Goal: Task Accomplishment & Management: Manage account settings

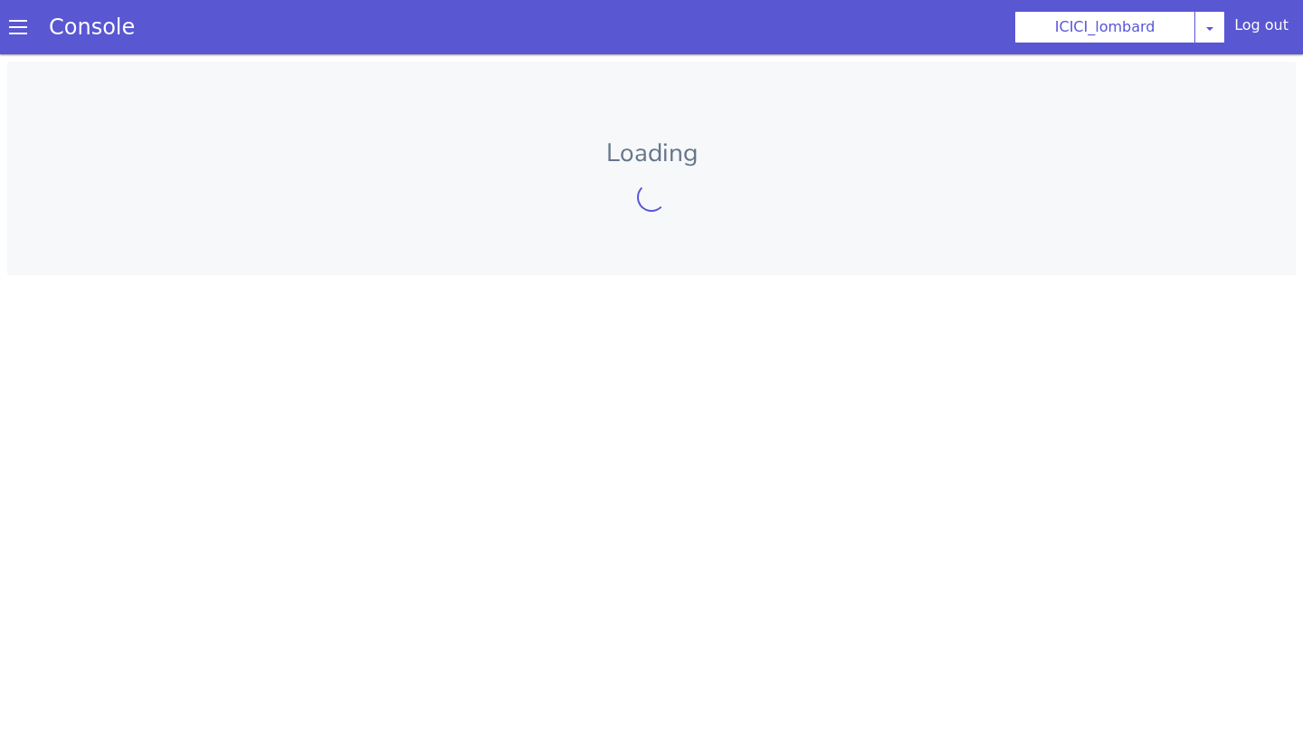
click at [18, 33] on span at bounding box center [18, 27] width 18 height 18
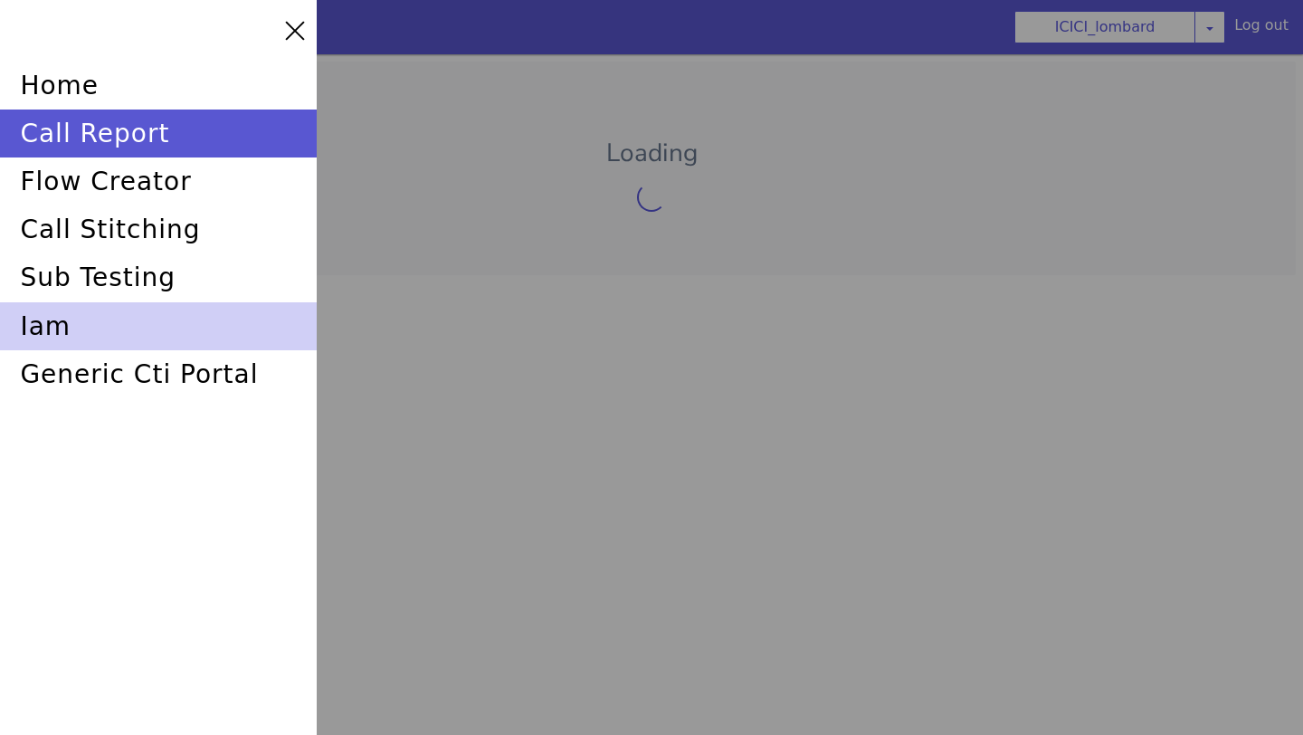
click at [68, 315] on div "iam" at bounding box center [158, 326] width 317 height 48
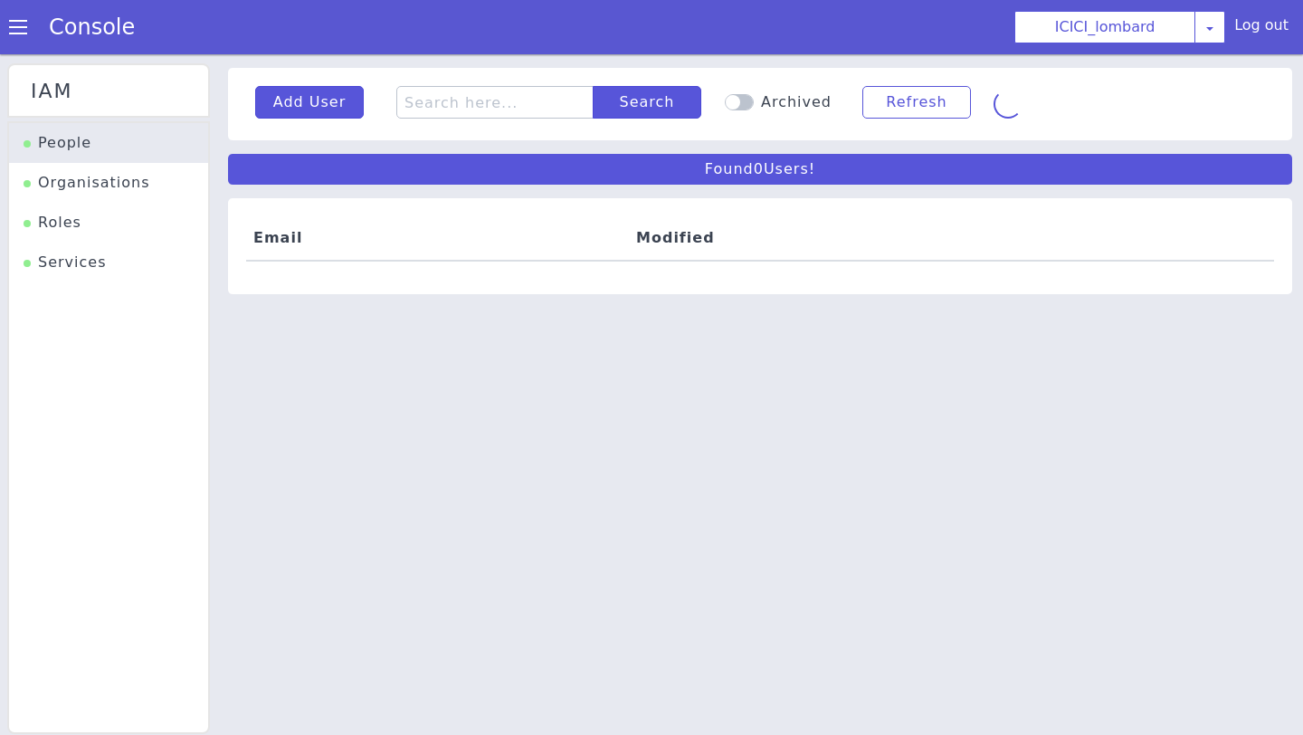
scroll to position [5, 0]
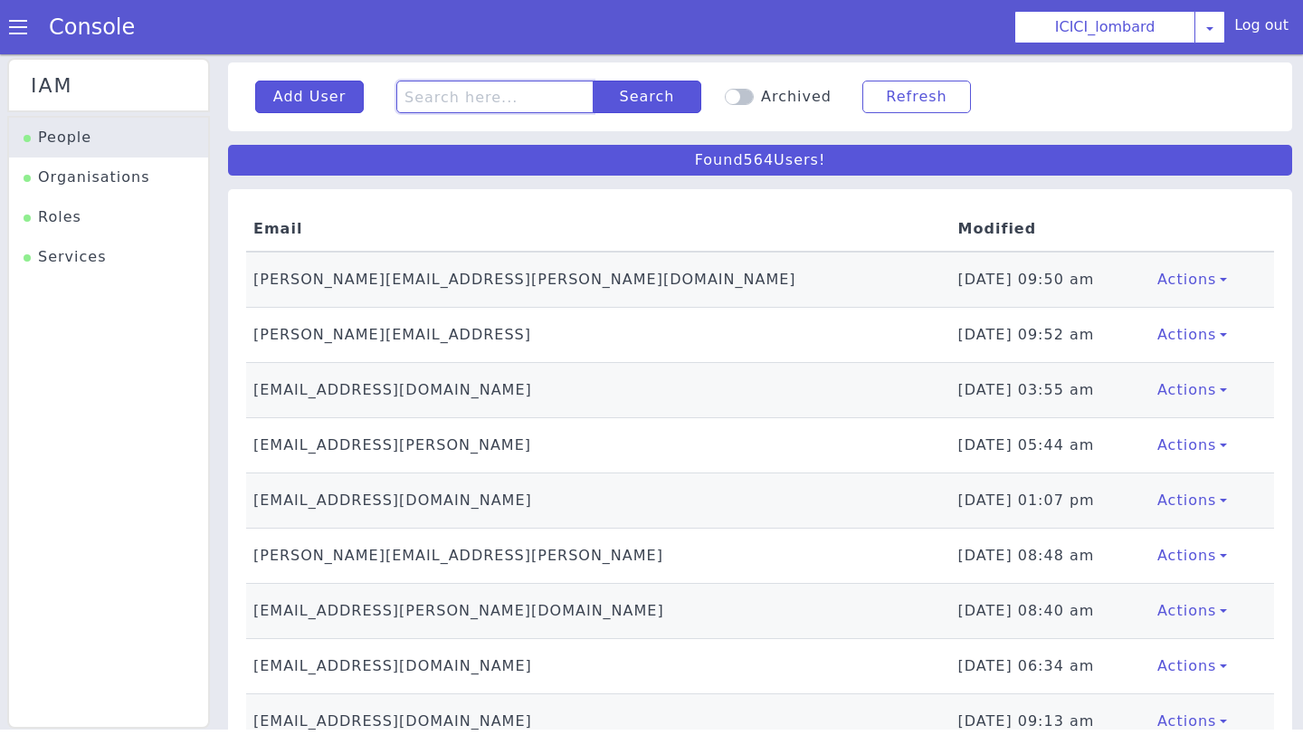
click at [437, 95] on input "text" at bounding box center [494, 97] width 197 height 33
type input "h"
type input "[PERSON_NAME]"
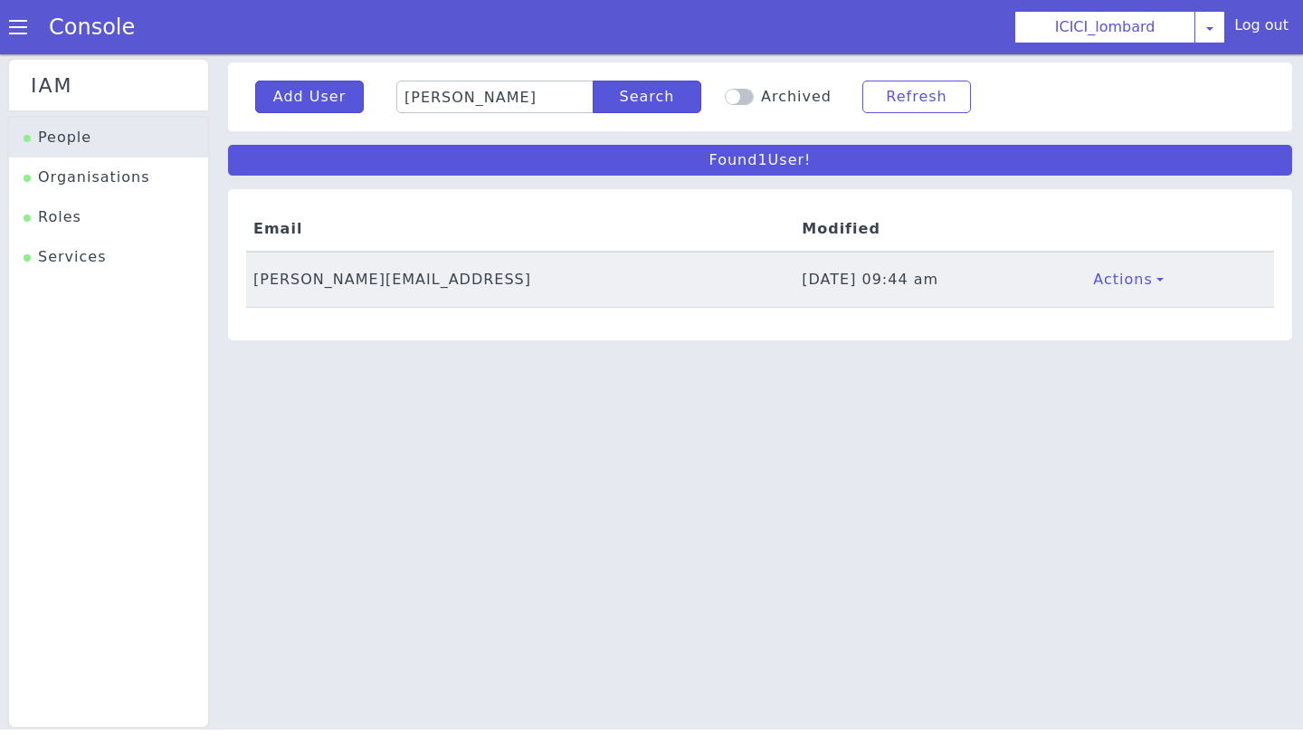
click at [272, 285] on td "[PERSON_NAME][EMAIL_ADDRESS]" at bounding box center [520, 280] width 549 height 56
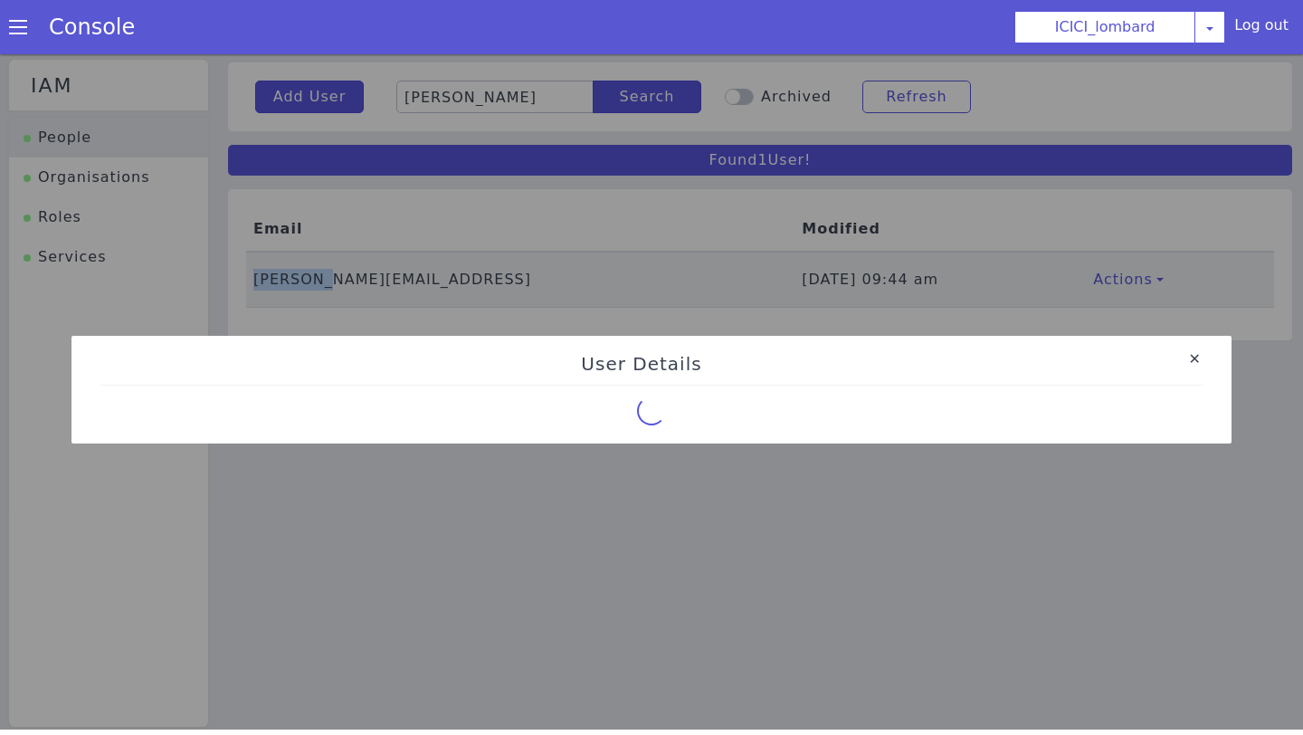
select select "72"
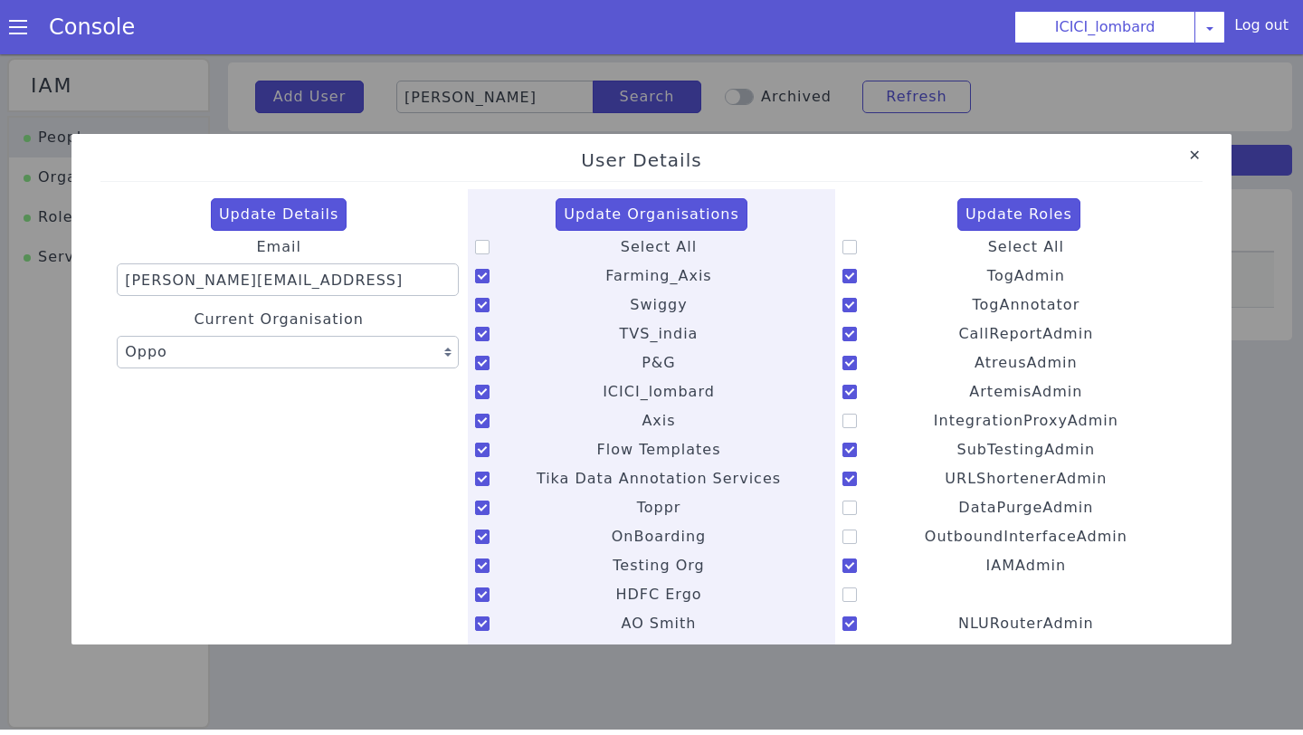
scroll to position [0, 0]
click at [1195, 157] on link "Close" at bounding box center [1196, 157] width 18 height 18
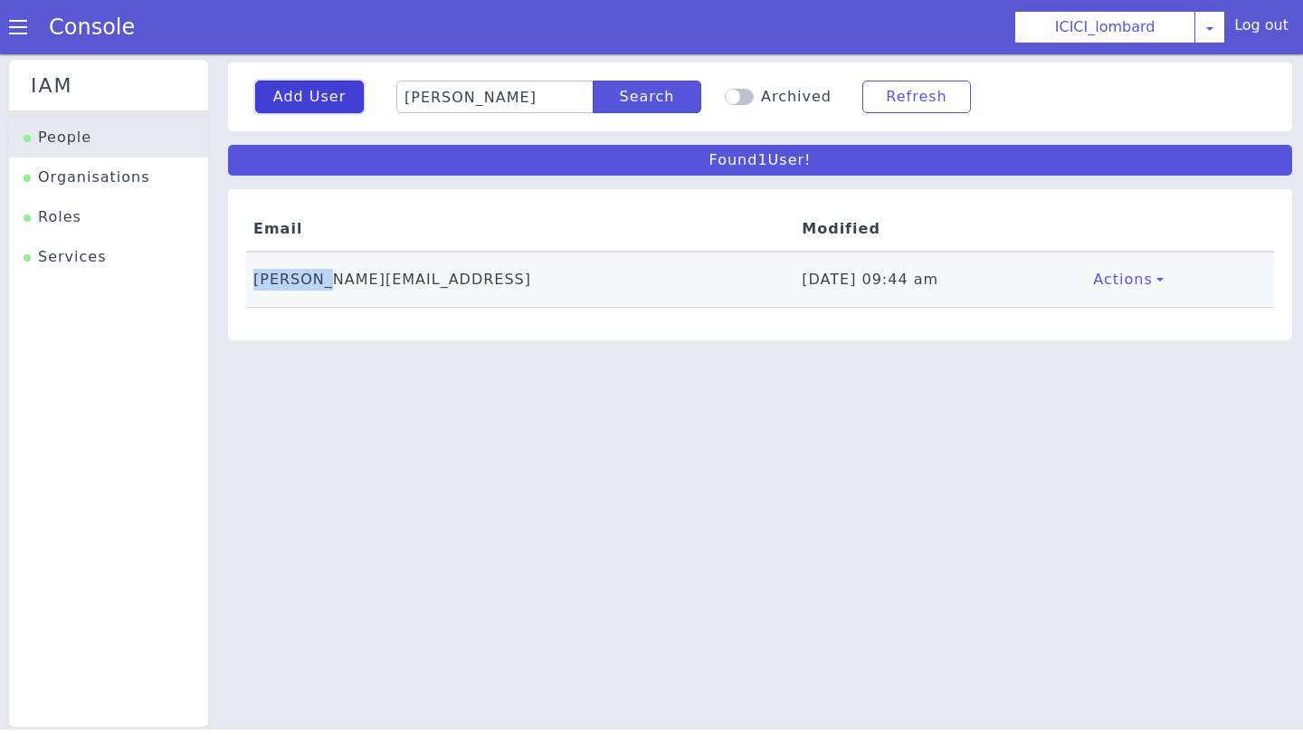
click at [320, 98] on button "Add User" at bounding box center [309, 97] width 109 height 33
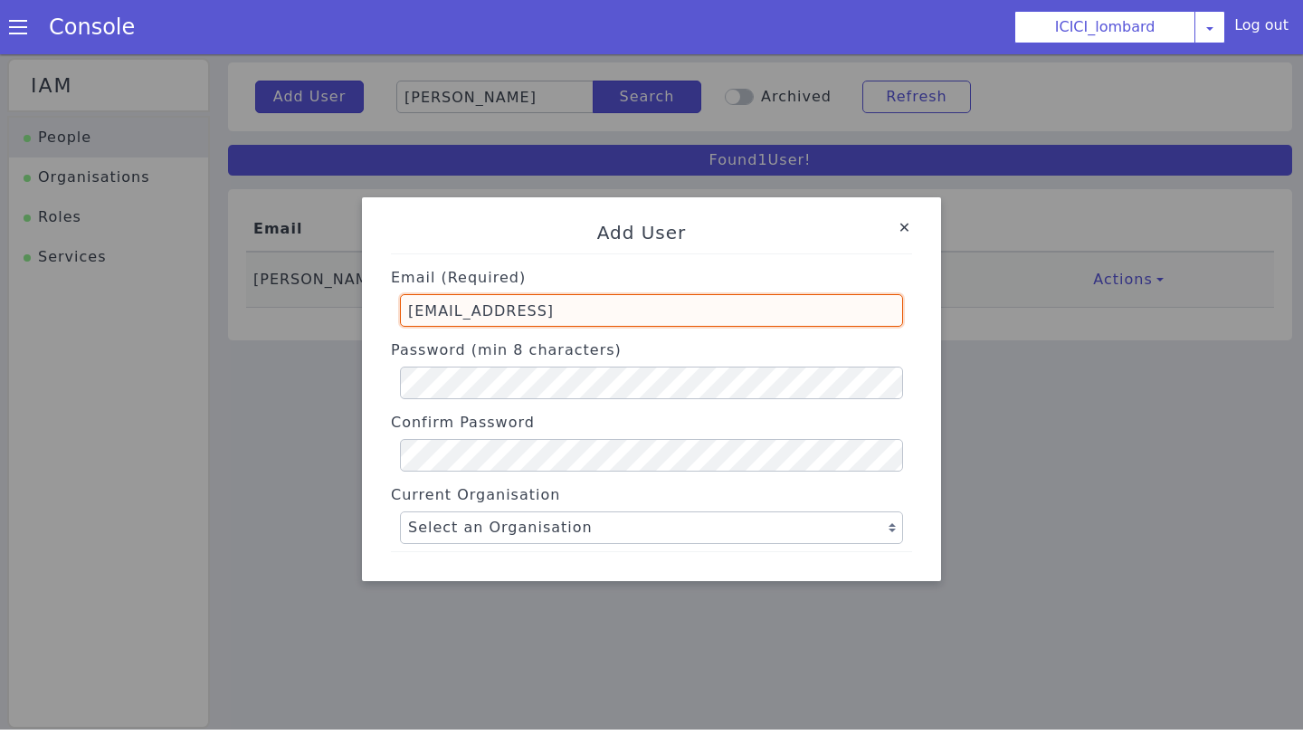
drag, startPoint x: 572, startPoint y: 319, endPoint x: 344, endPoint y: 313, distance: 228.2
click at [344, 313] on div "Add User Email (Required) parika.bhatli@skit.ai Password (min 8 characters) Con…" at bounding box center [651, 389] width 1303 height 681
paste input "md.mosin@skitops"
type input "md.mosin@skitops.ai"
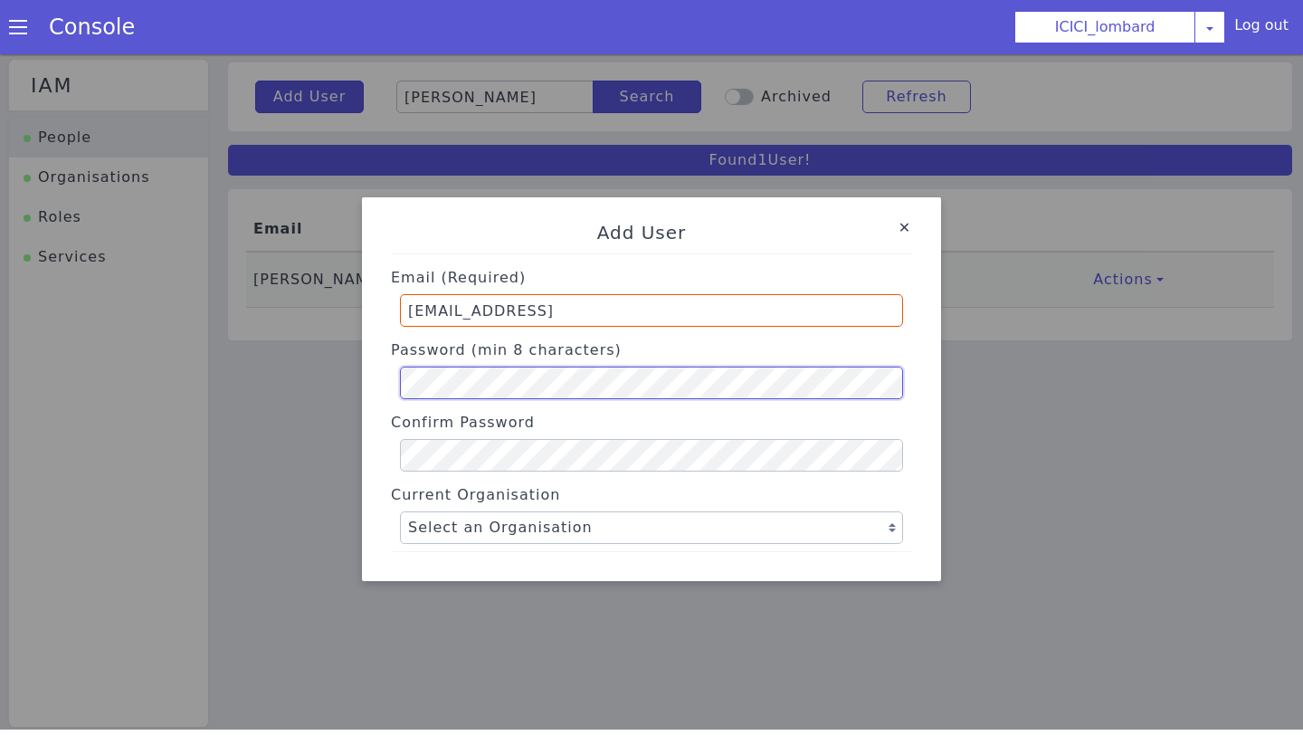
click at [396, 385] on div "Password (min 8 characters)" at bounding box center [651, 366] width 521 height 65
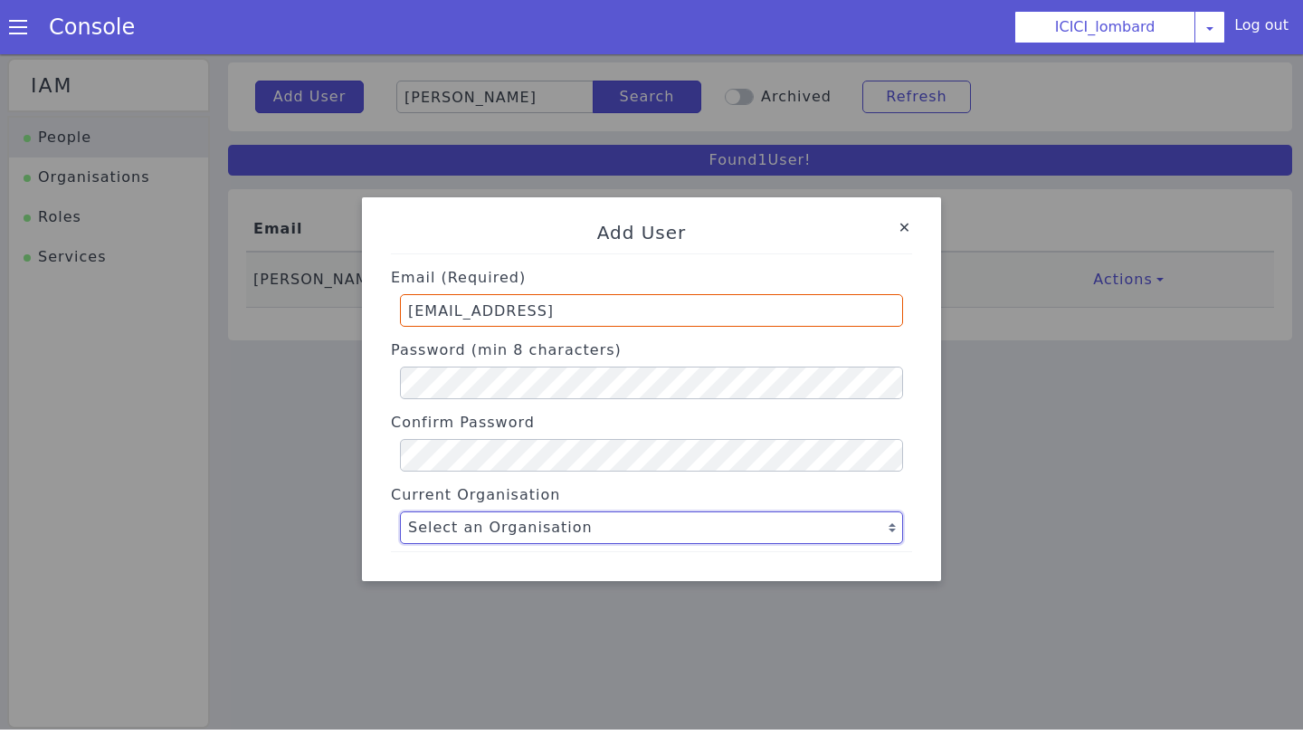
click at [434, 517] on select "Select an Organisation Farming_Axis Swiggy TVS_india P&G ICICI_lombard Axis Flo…" at bounding box center [651, 527] width 503 height 33
select select "4"
click at [400, 511] on select "Select an Organisation Farming_Axis Swiggy TVS_india P&G ICICI_lombard Axis Flo…" at bounding box center [651, 527] width 503 height 33
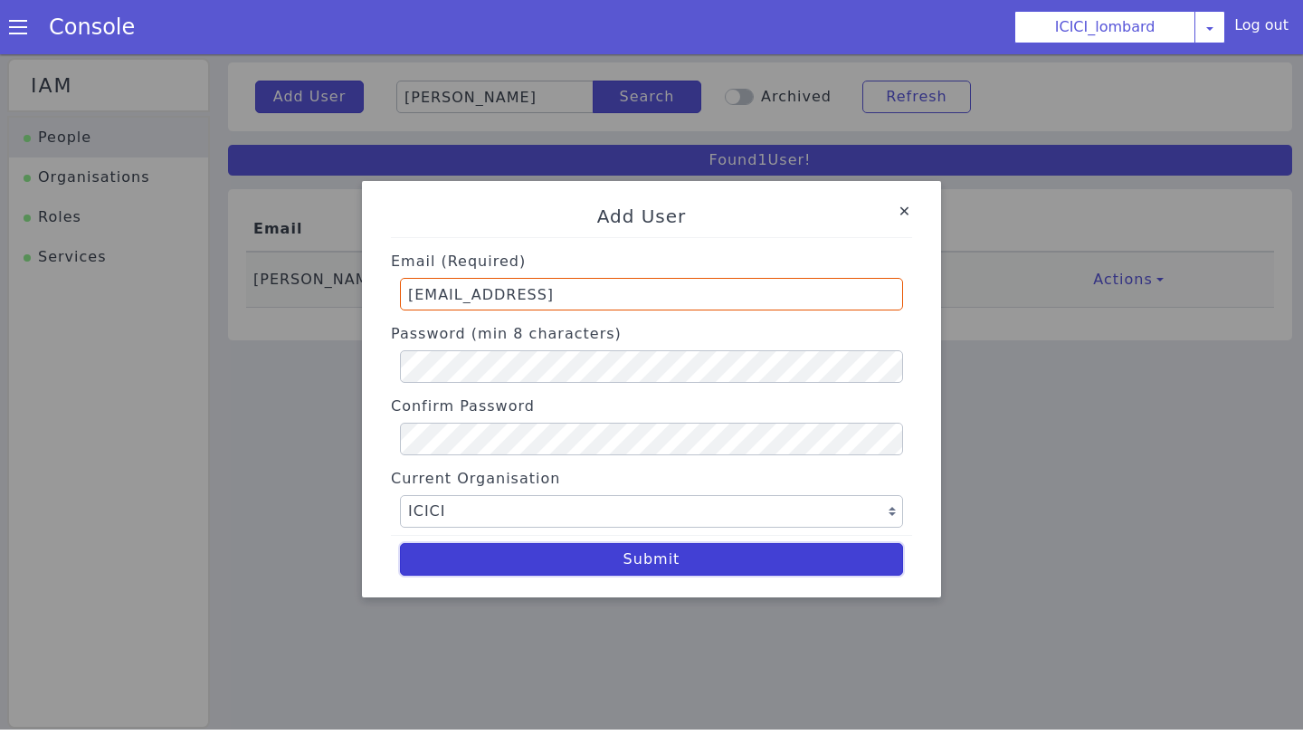
click at [613, 555] on button "Submit" at bounding box center [651, 559] width 503 height 33
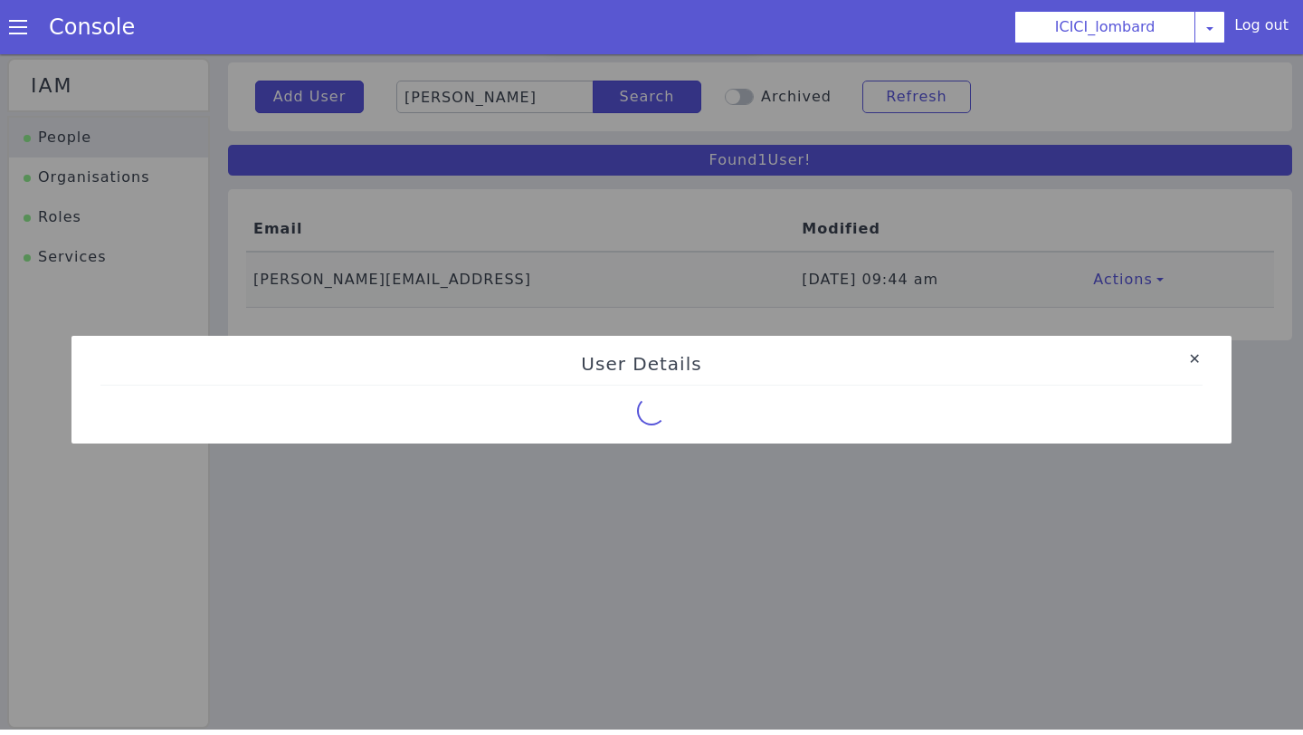
select select "4"
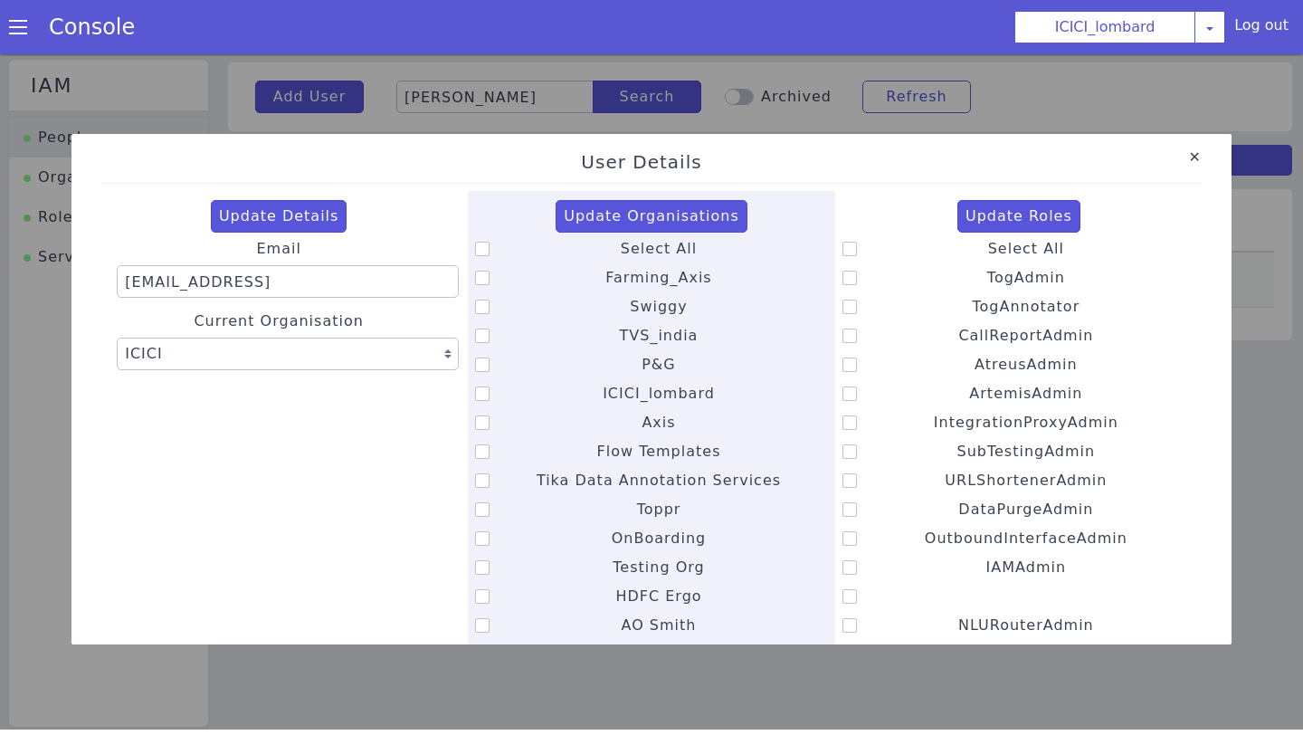
click at [478, 243] on icon at bounding box center [482, 249] width 14 height 14
click at [620, 238] on input "Select All" at bounding box center [620, 237] width 1 height 1
checkbox input "true"
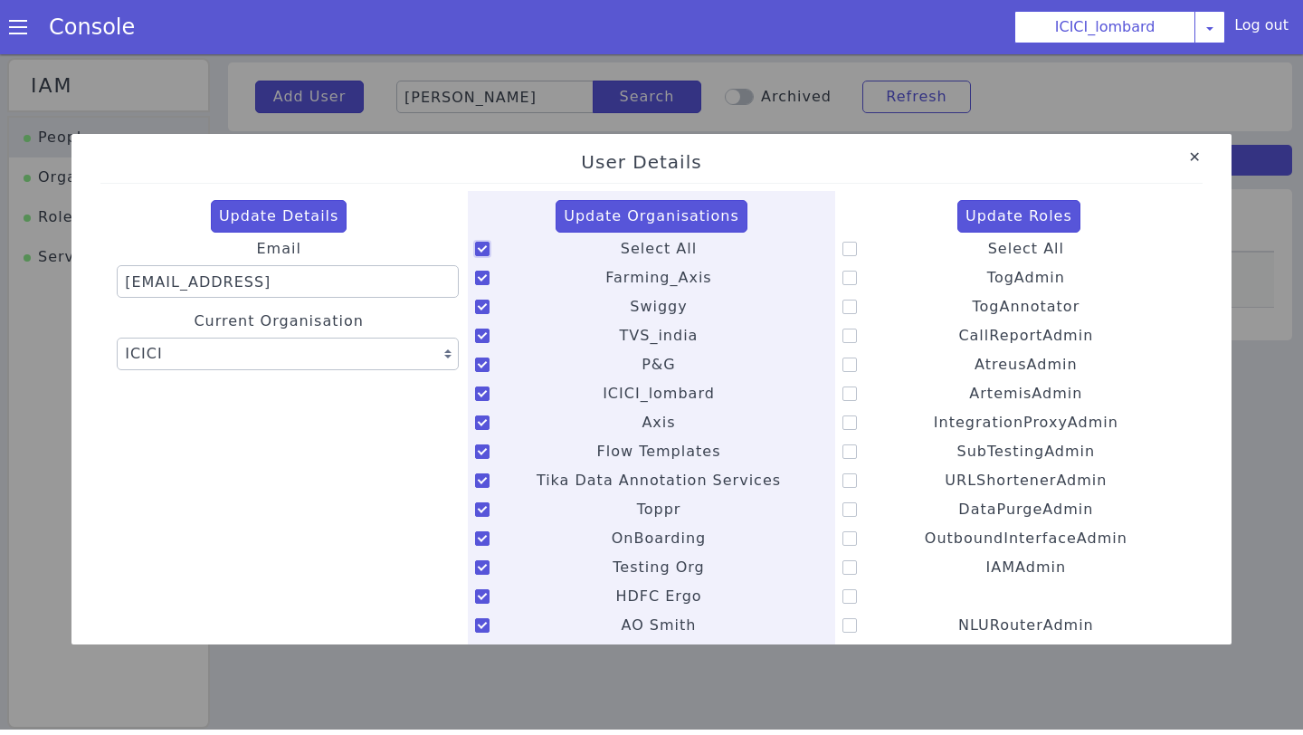
checkbox input "true"
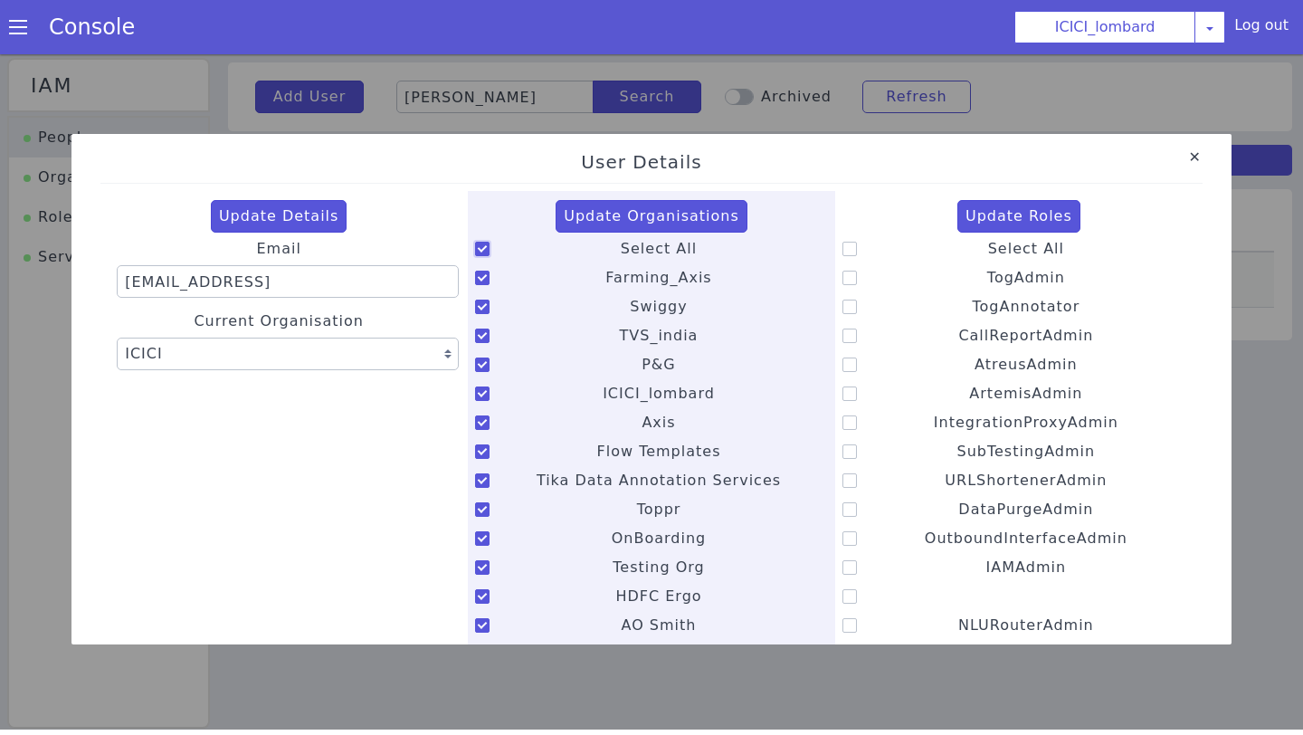
checkbox input "true"
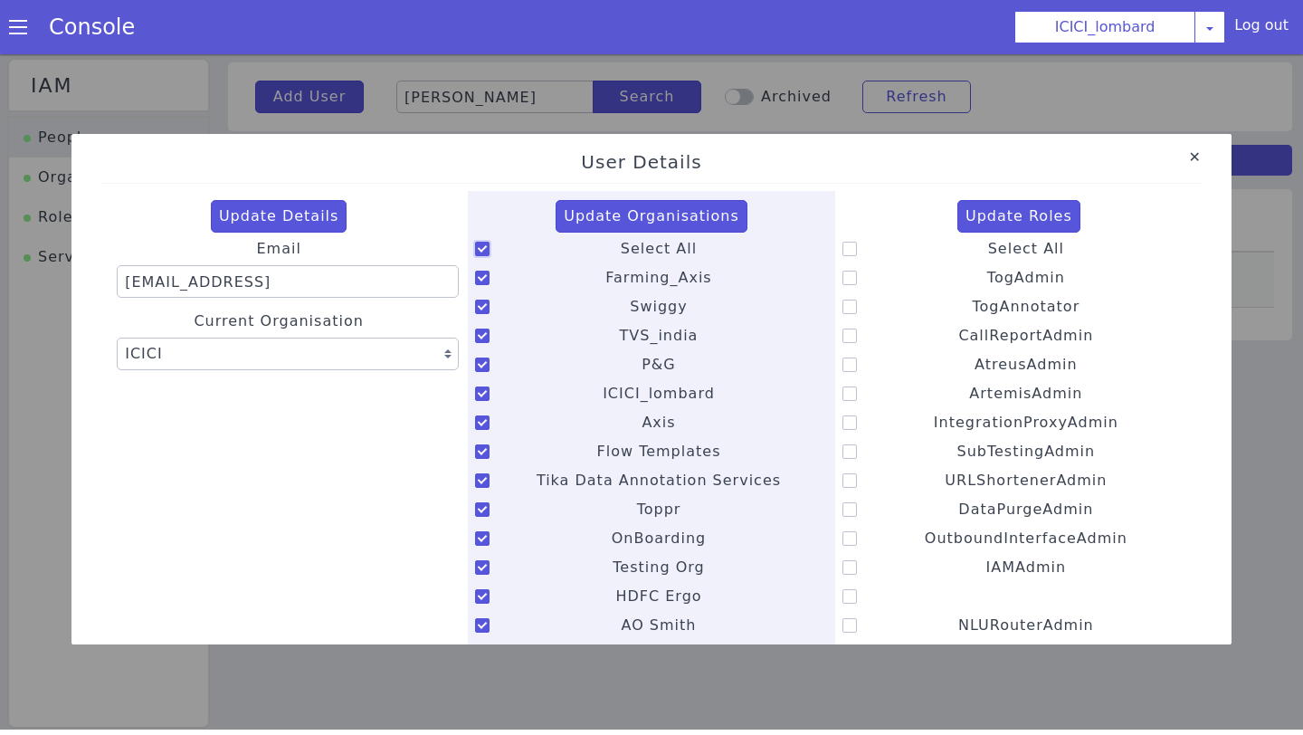
checkbox input "true"
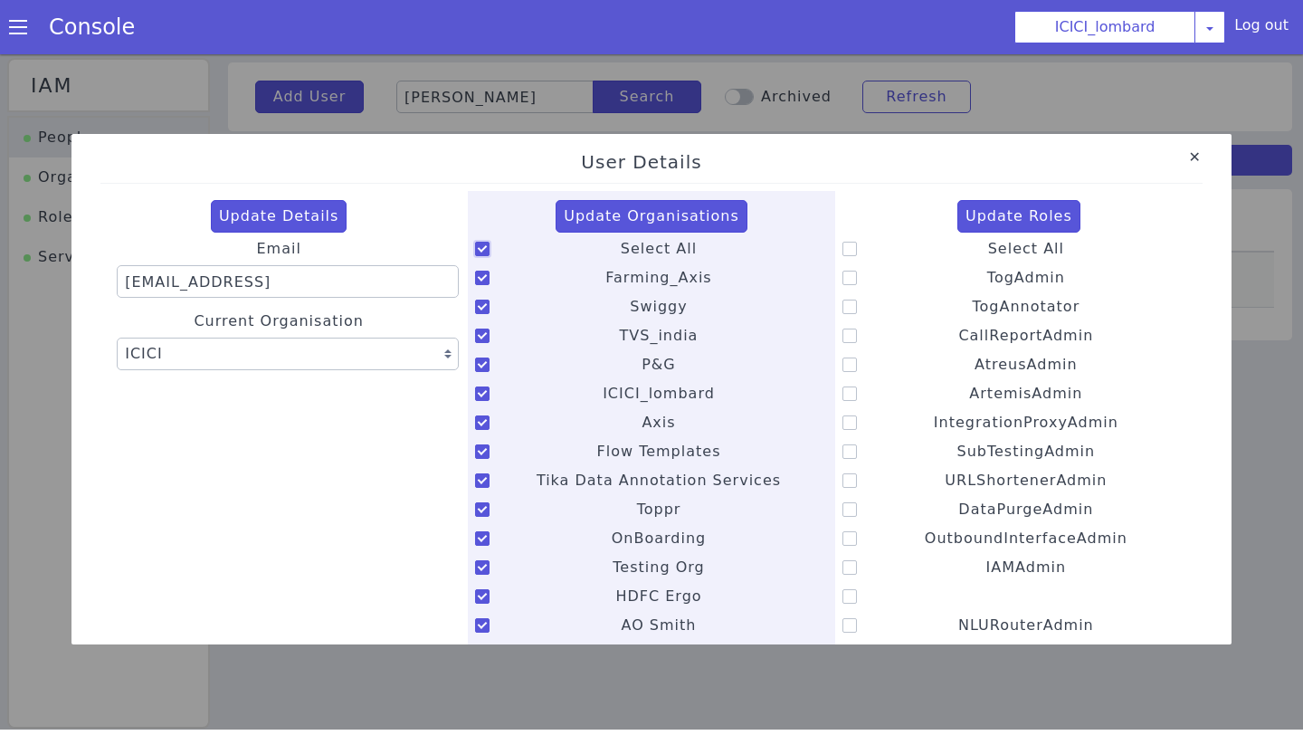
checkbox input "true"
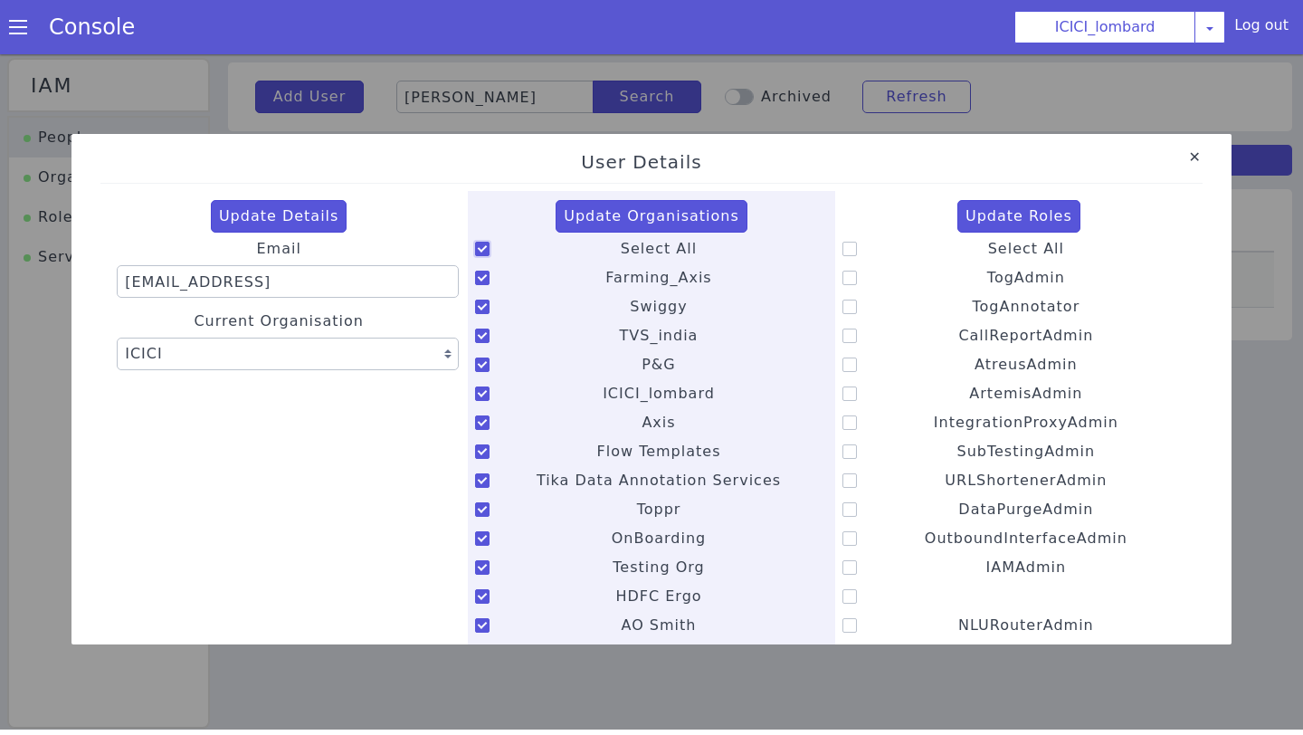
checkbox input "true"
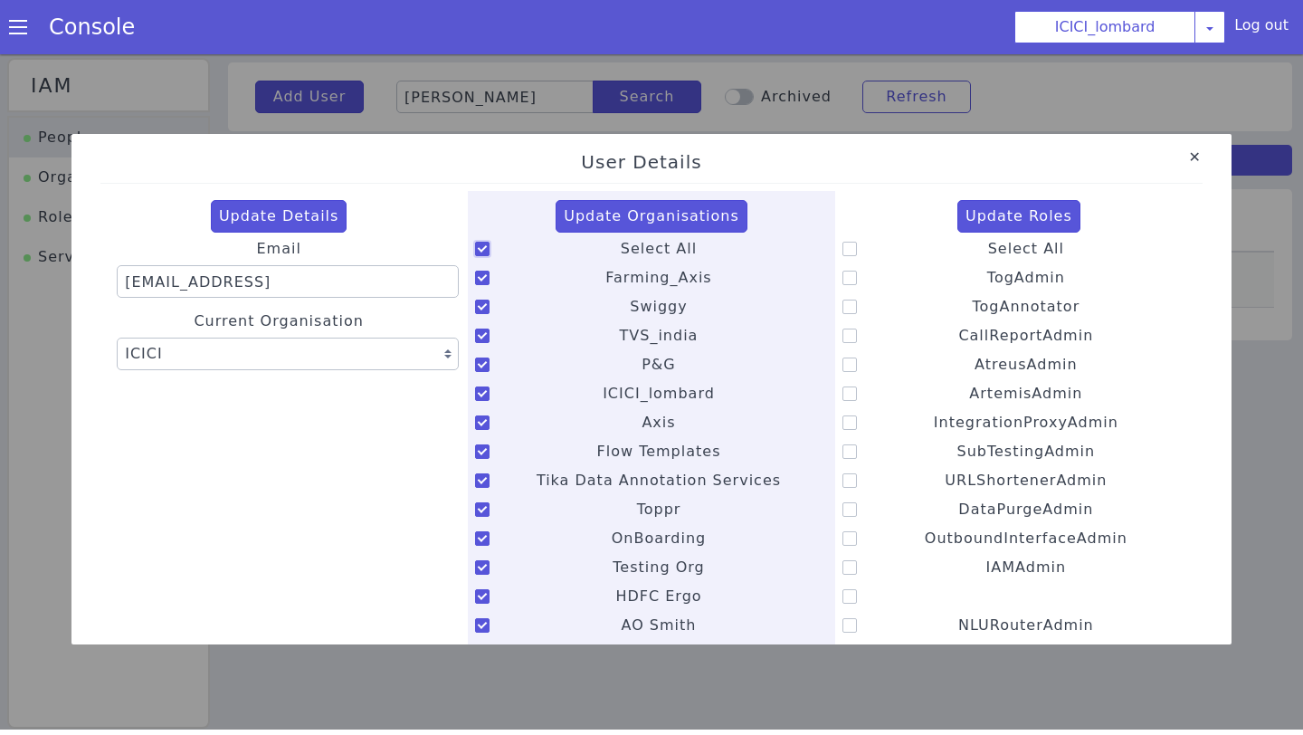
checkbox input "true"
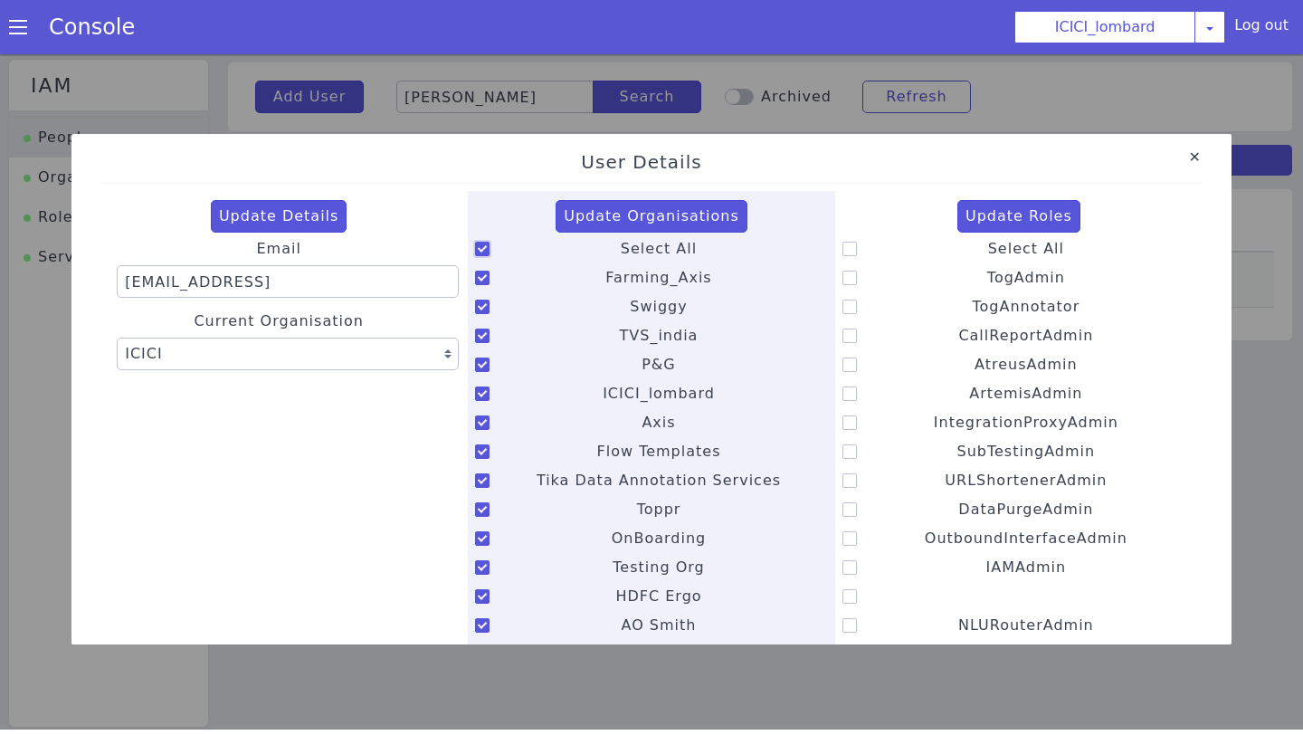
checkbox input "true"
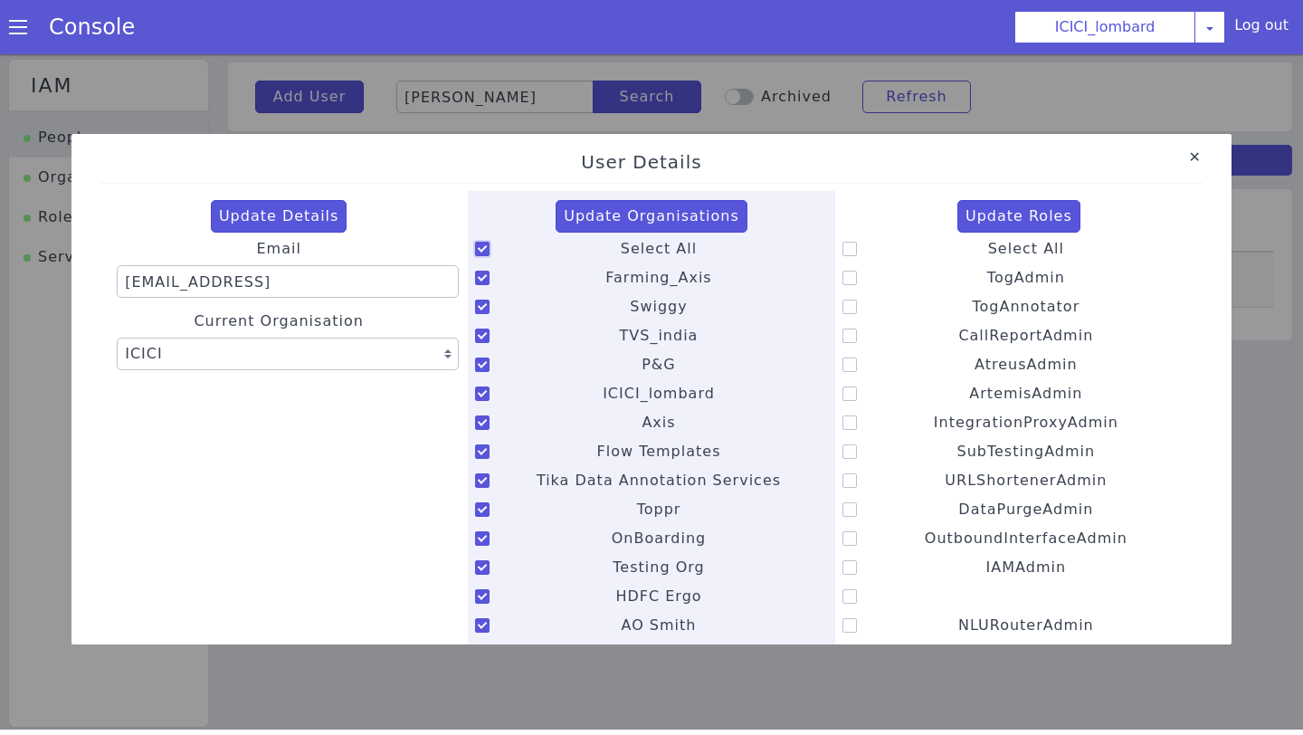
checkbox input "true"
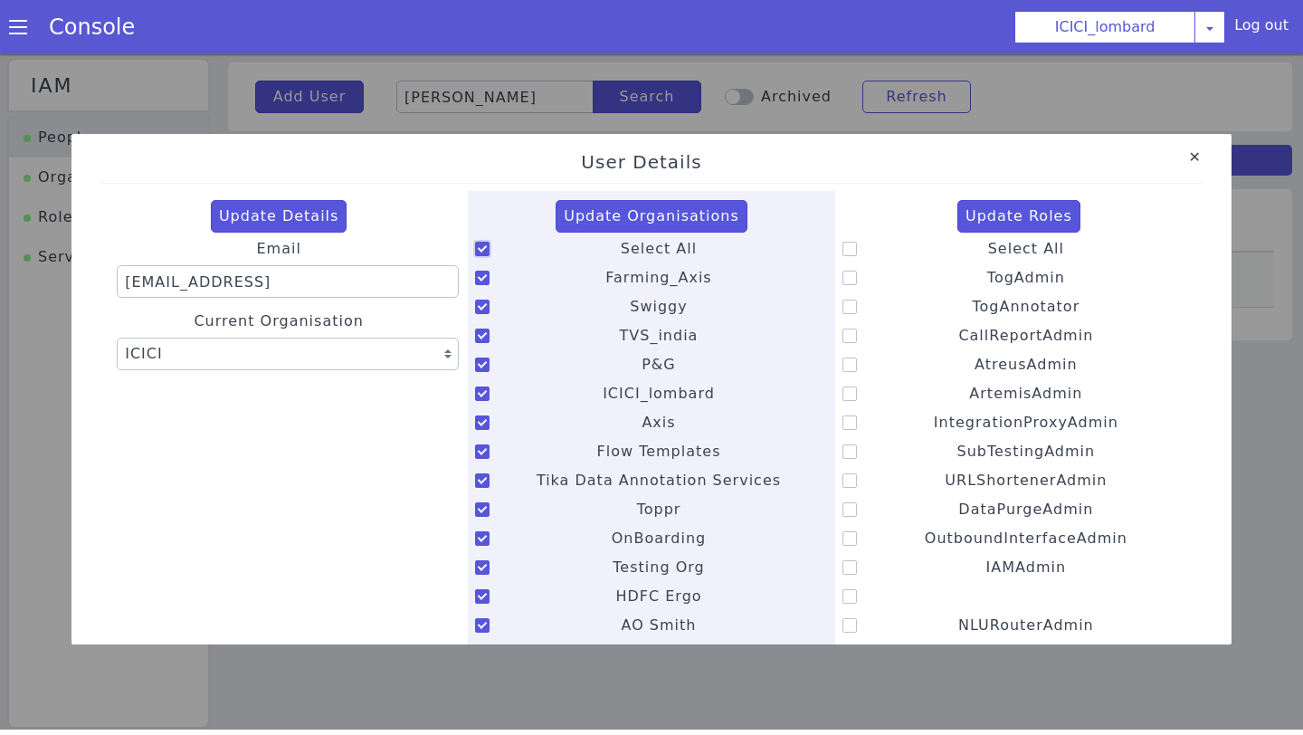
checkbox input "true"
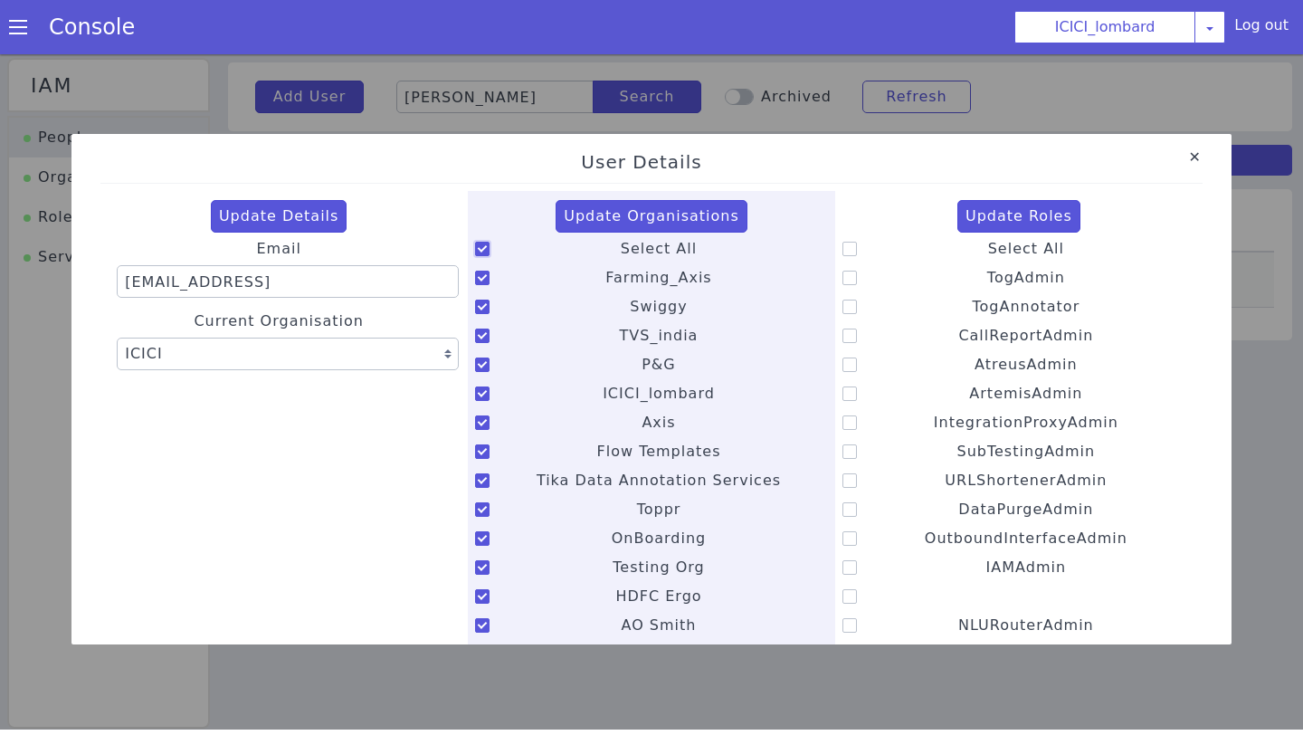
checkbox input "true"
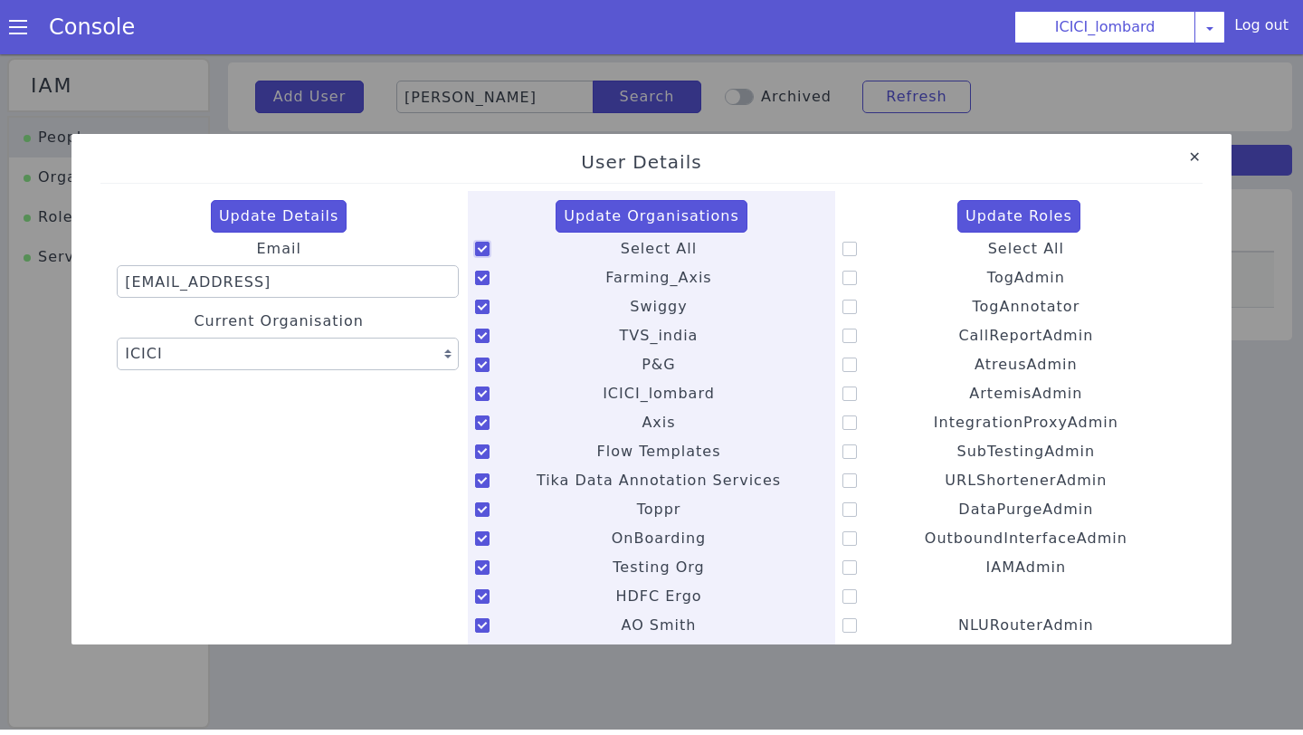
checkbox input "true"
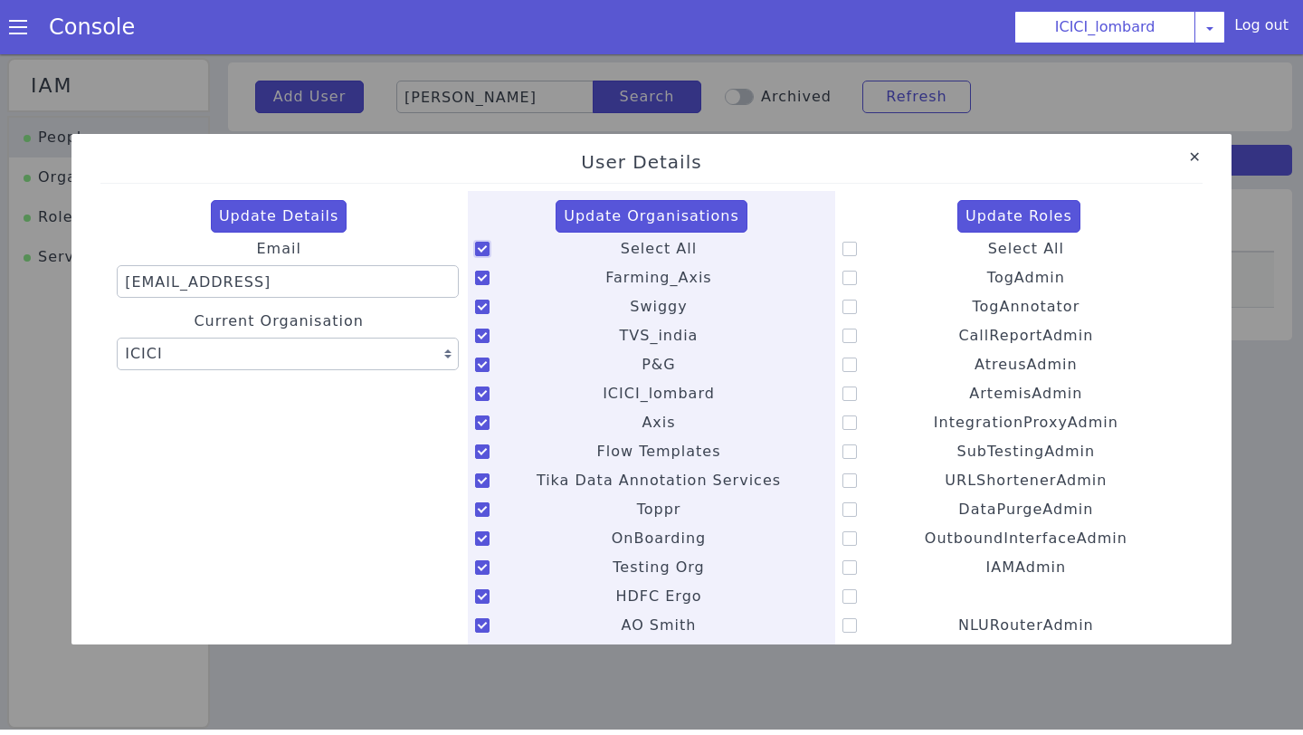
checkbox input "true"
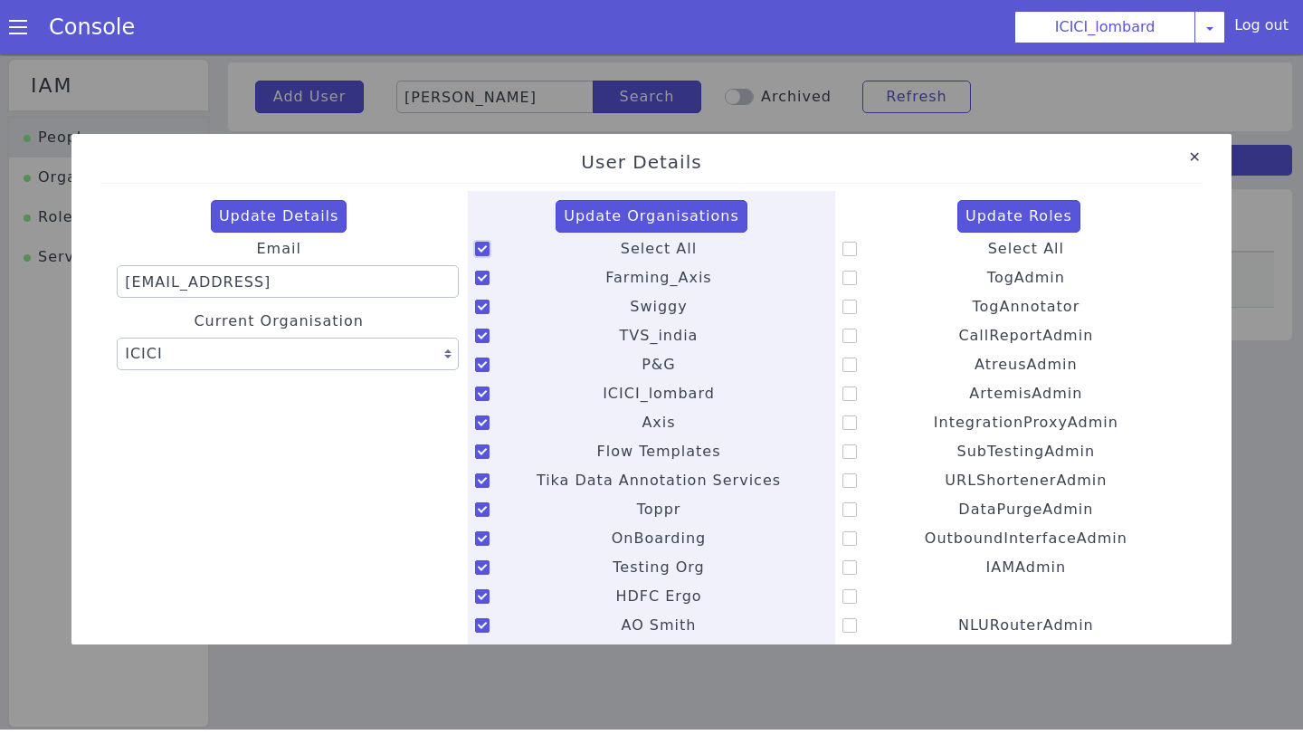
checkbox input "true"
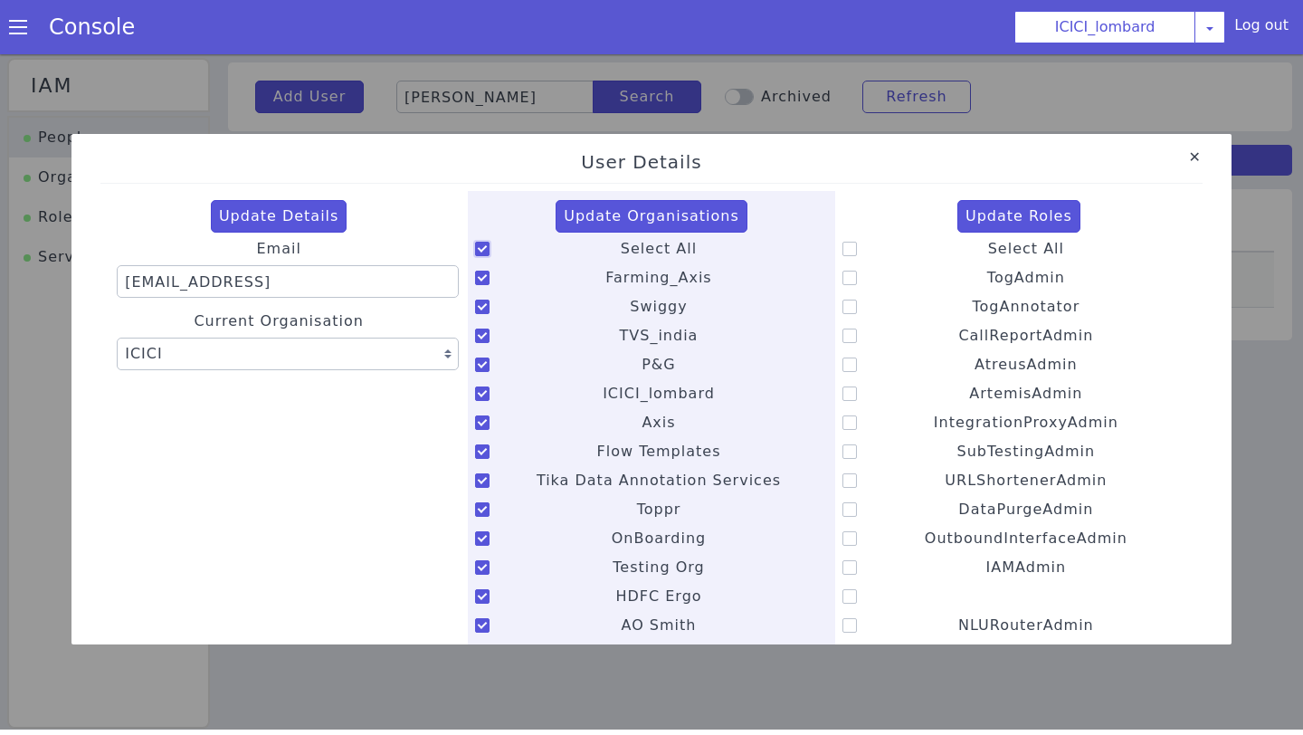
checkbox input "true"
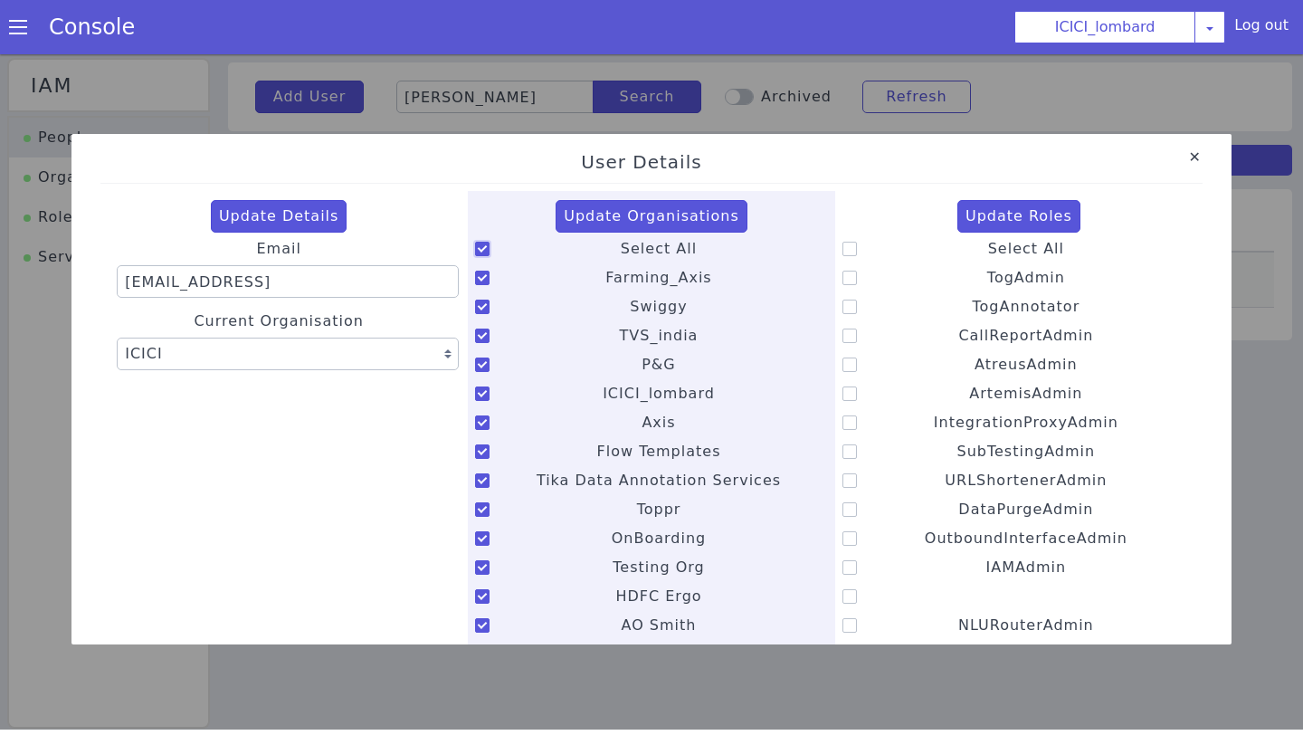
checkbox input "true"
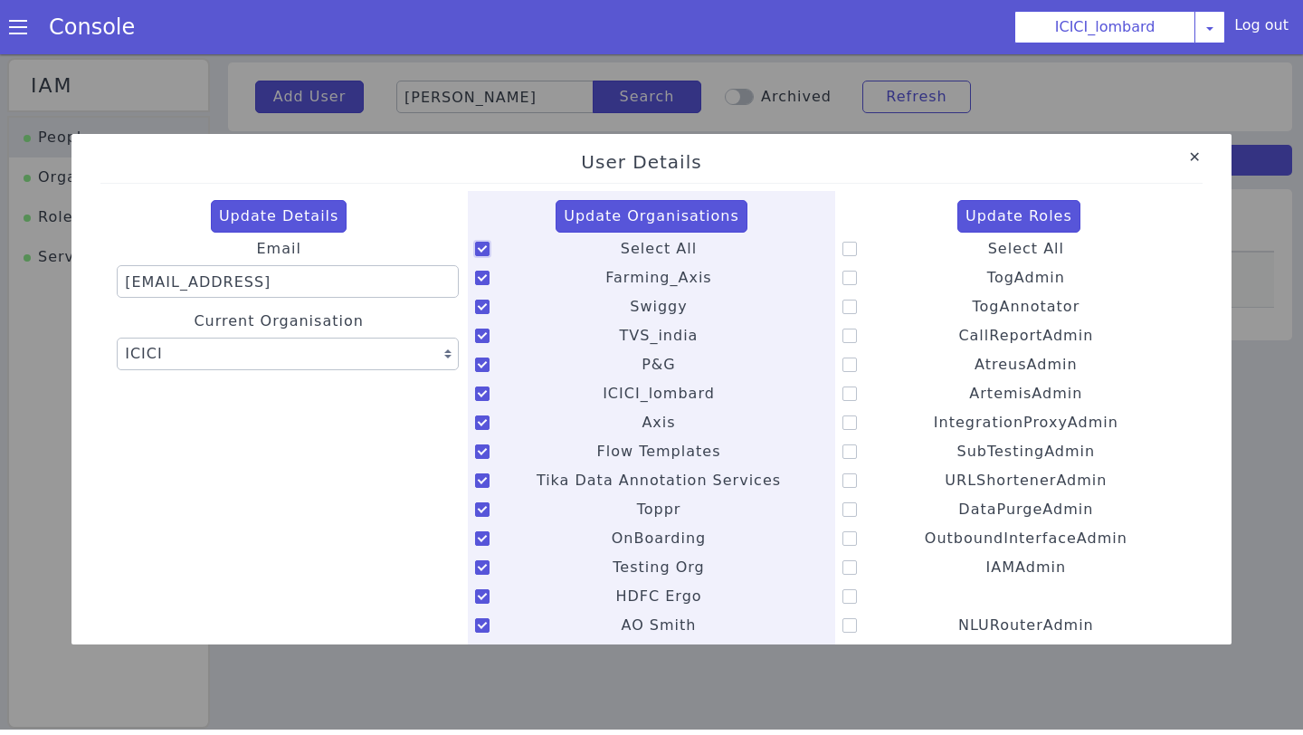
checkbox input "true"
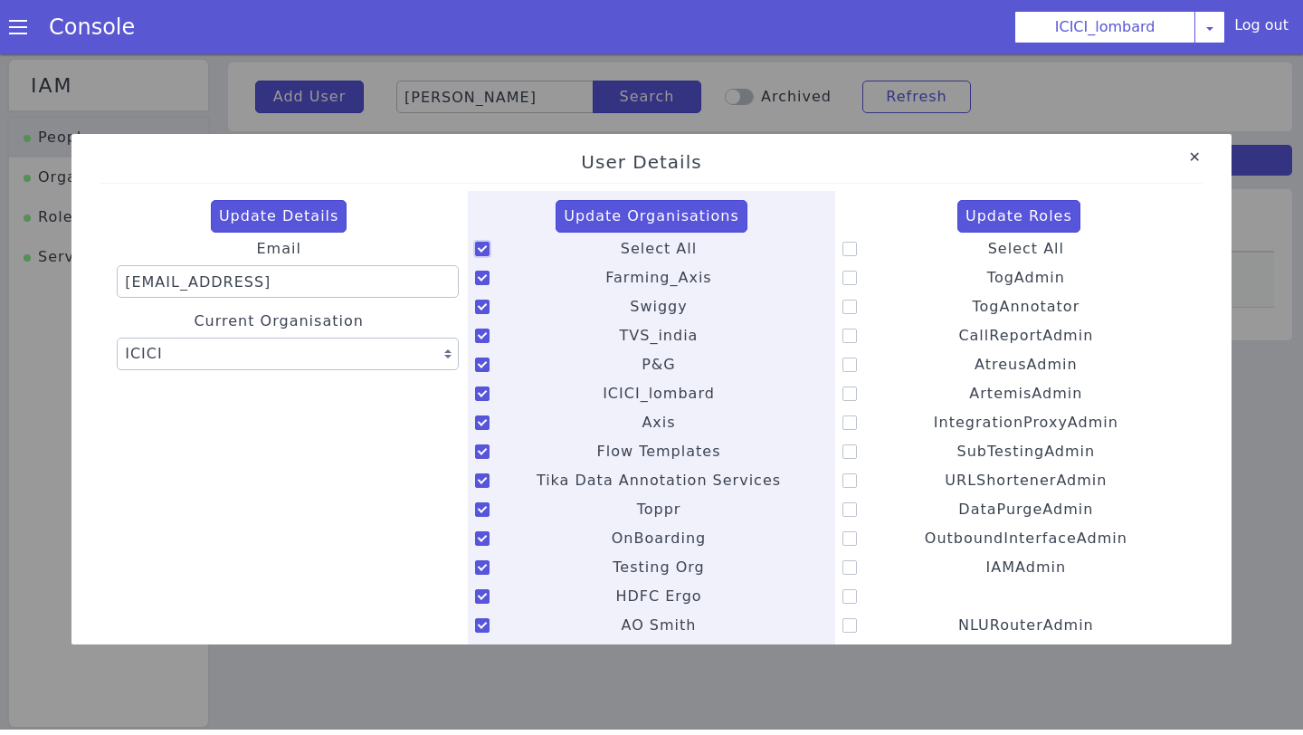
checkbox input "true"
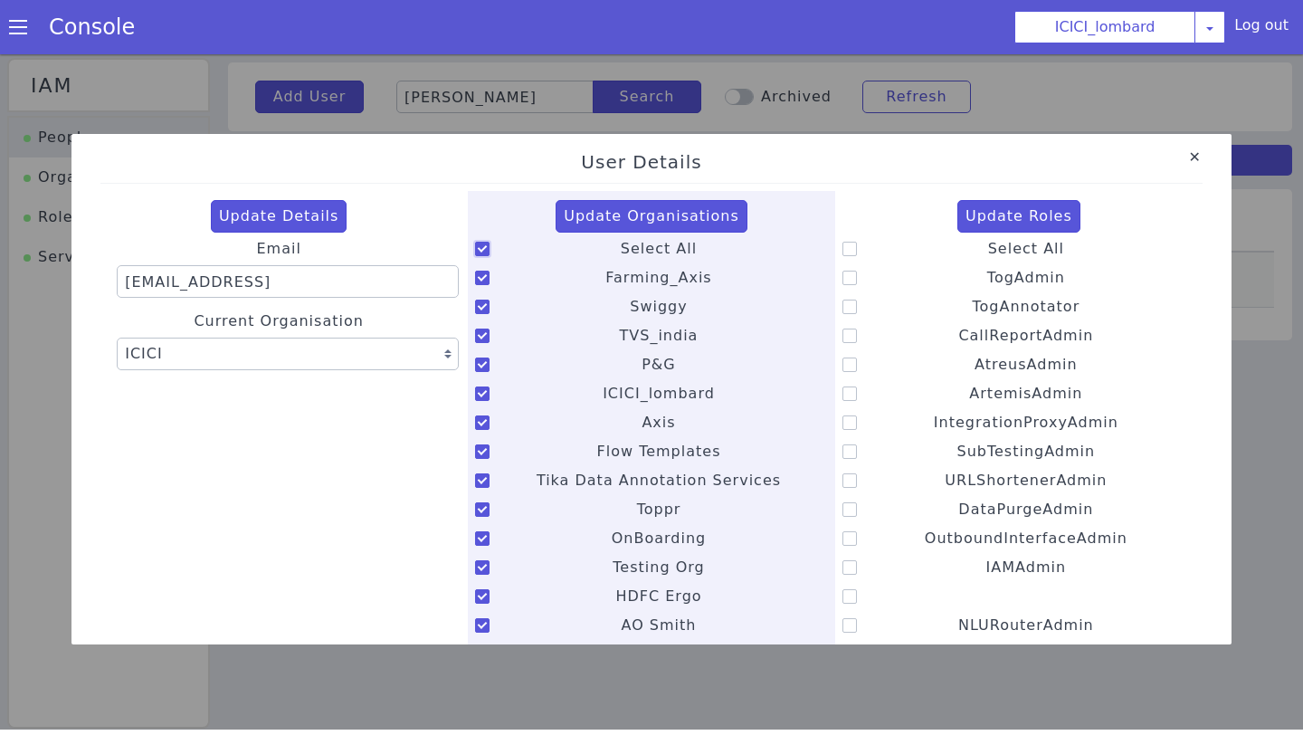
checkbox input "true"
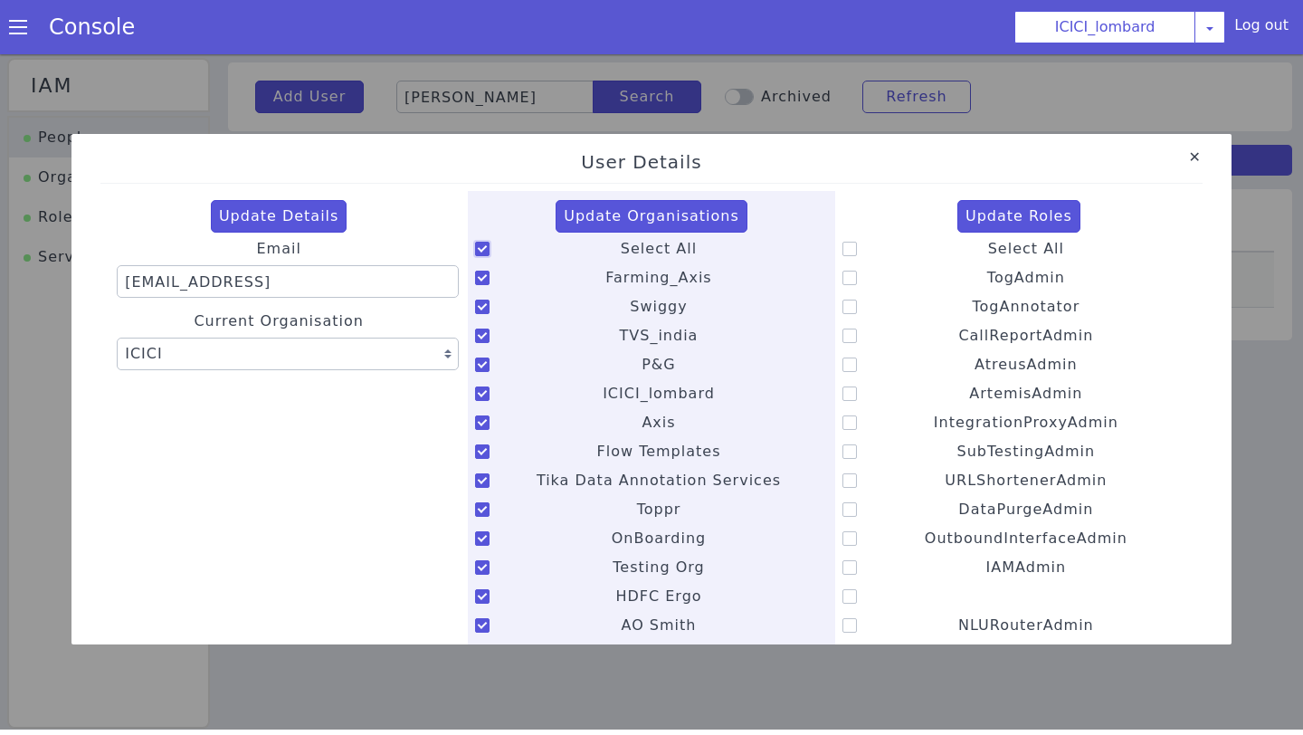
checkbox input "true"
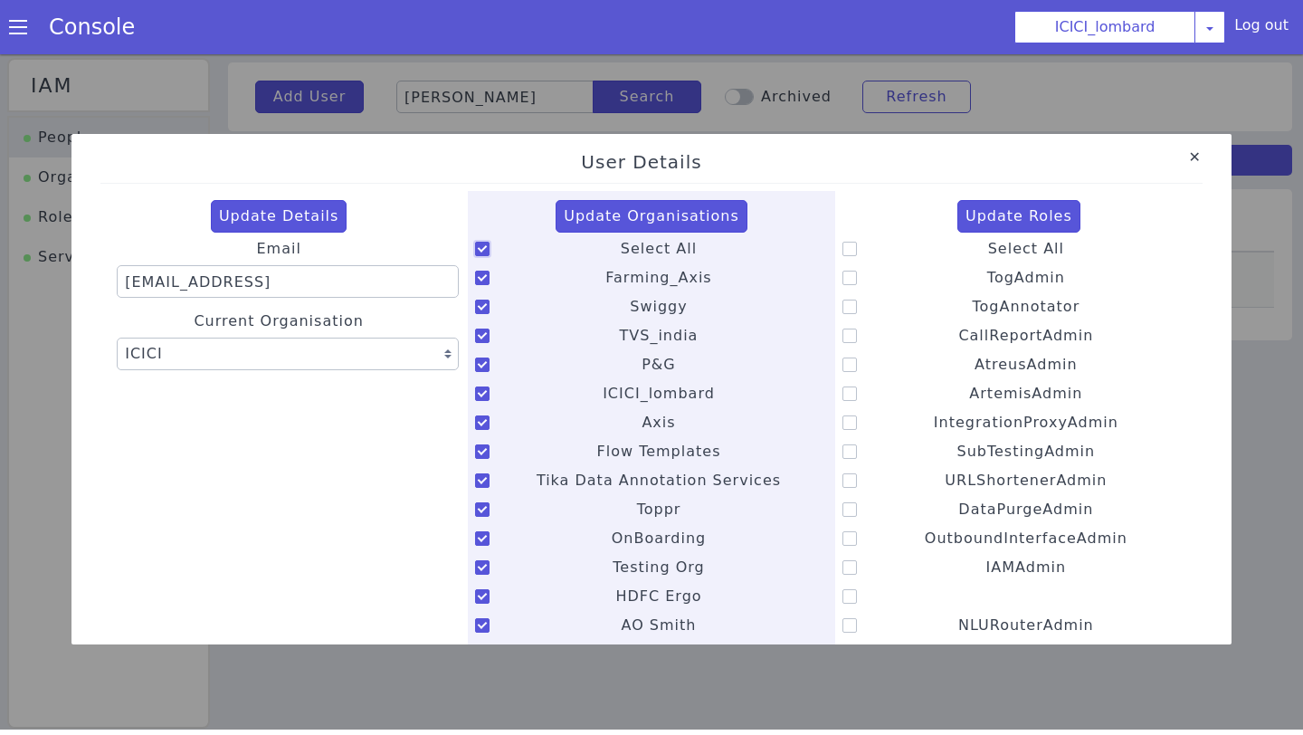
checkbox input "true"
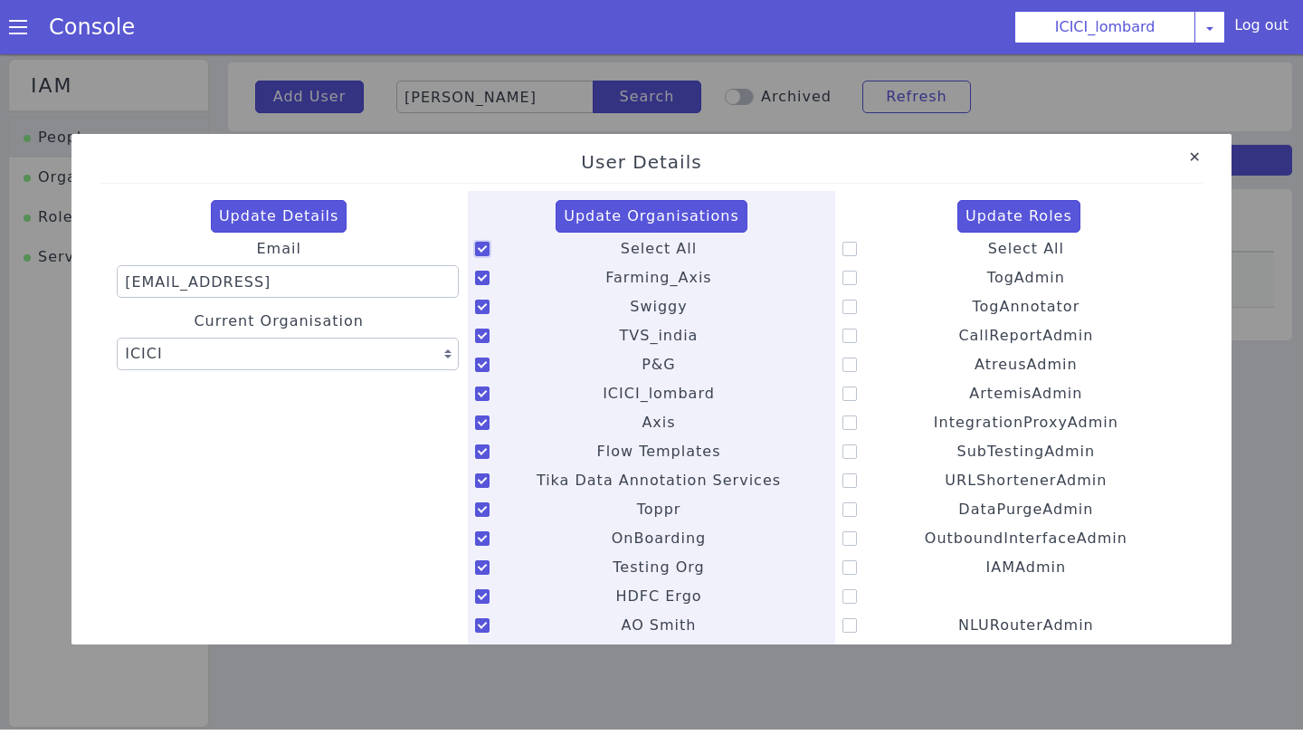
checkbox input "true"
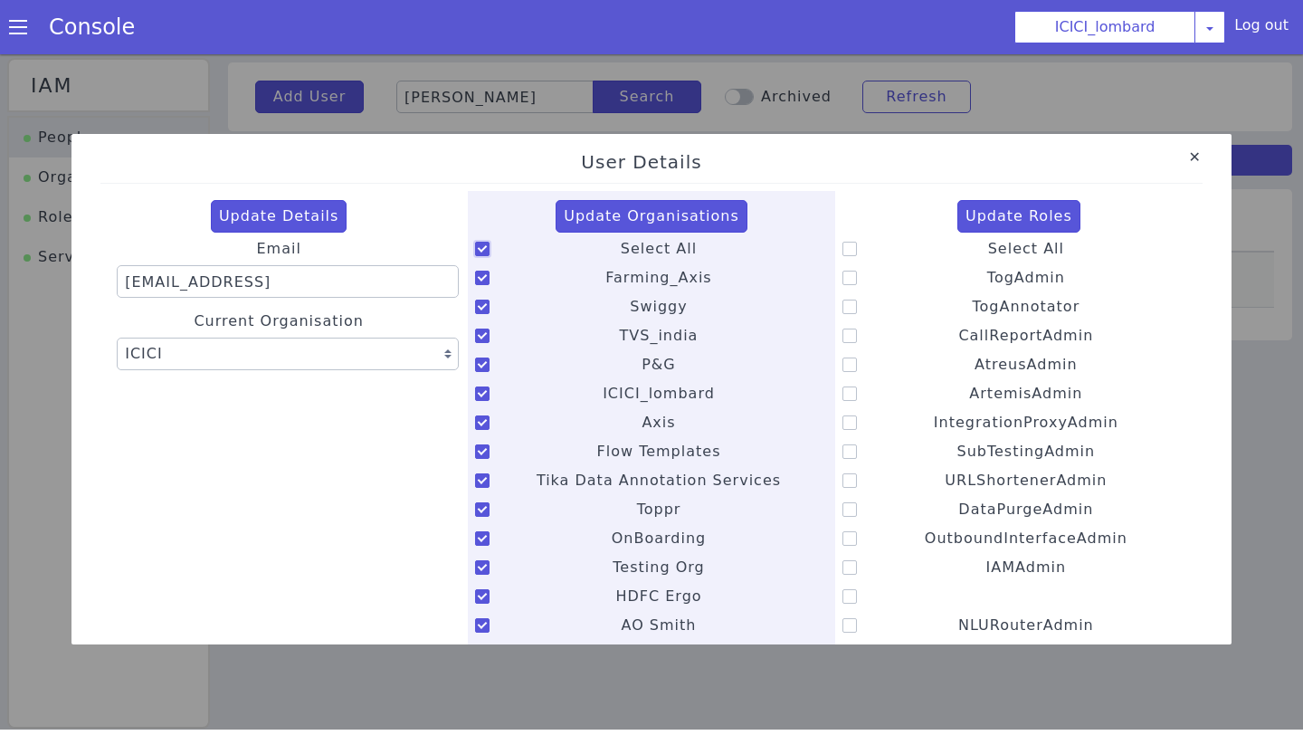
checkbox input "true"
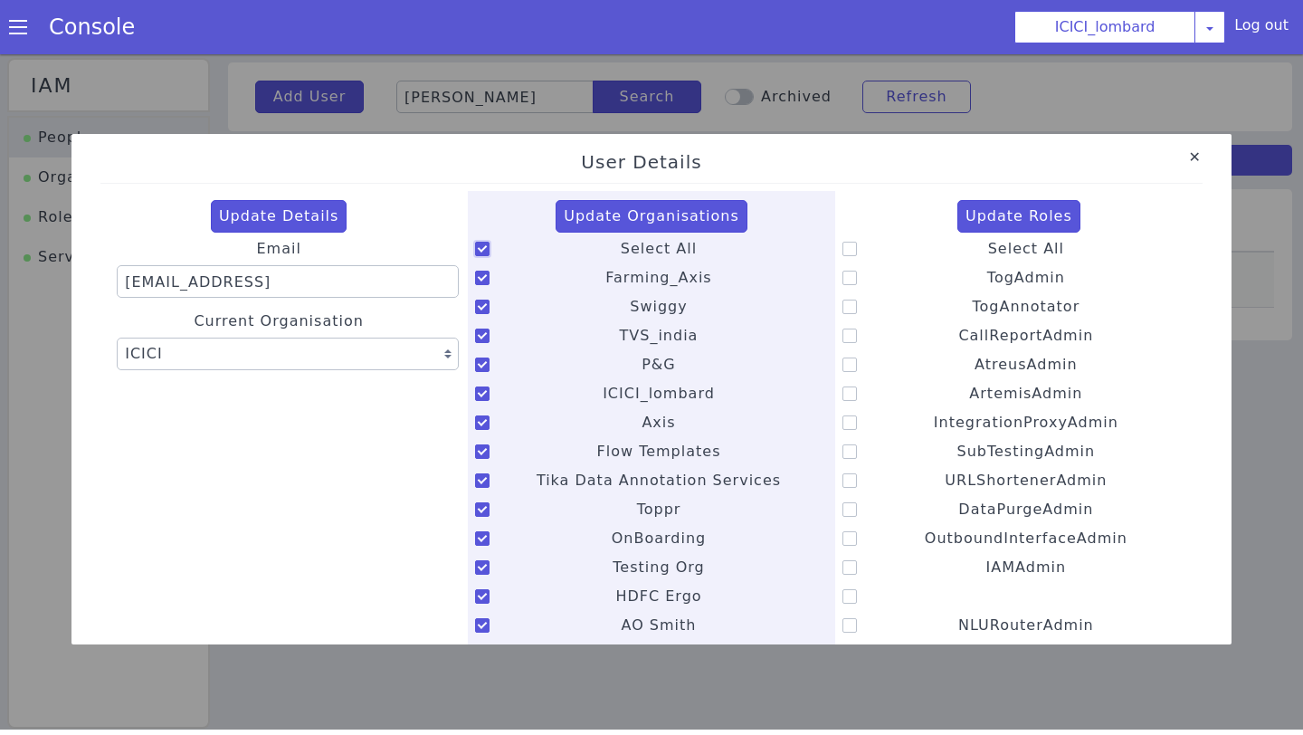
checkbox input "true"
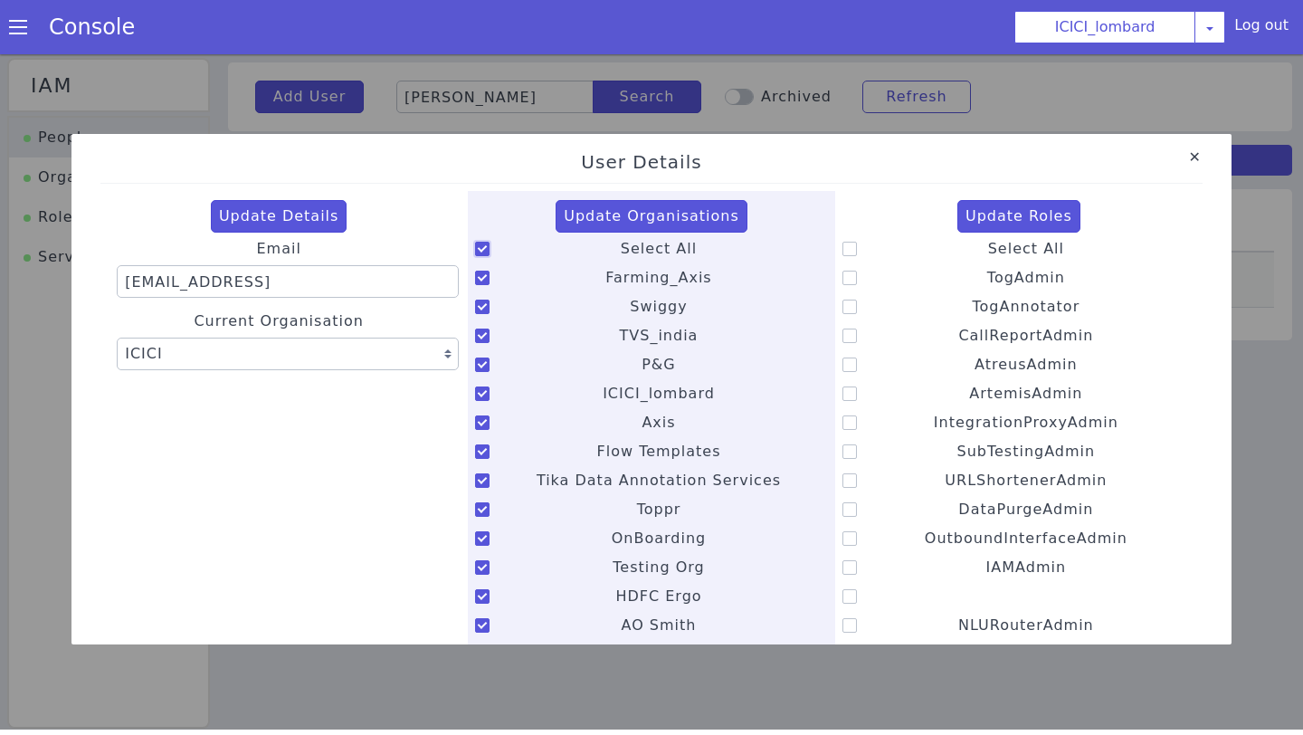
checkbox input "true"
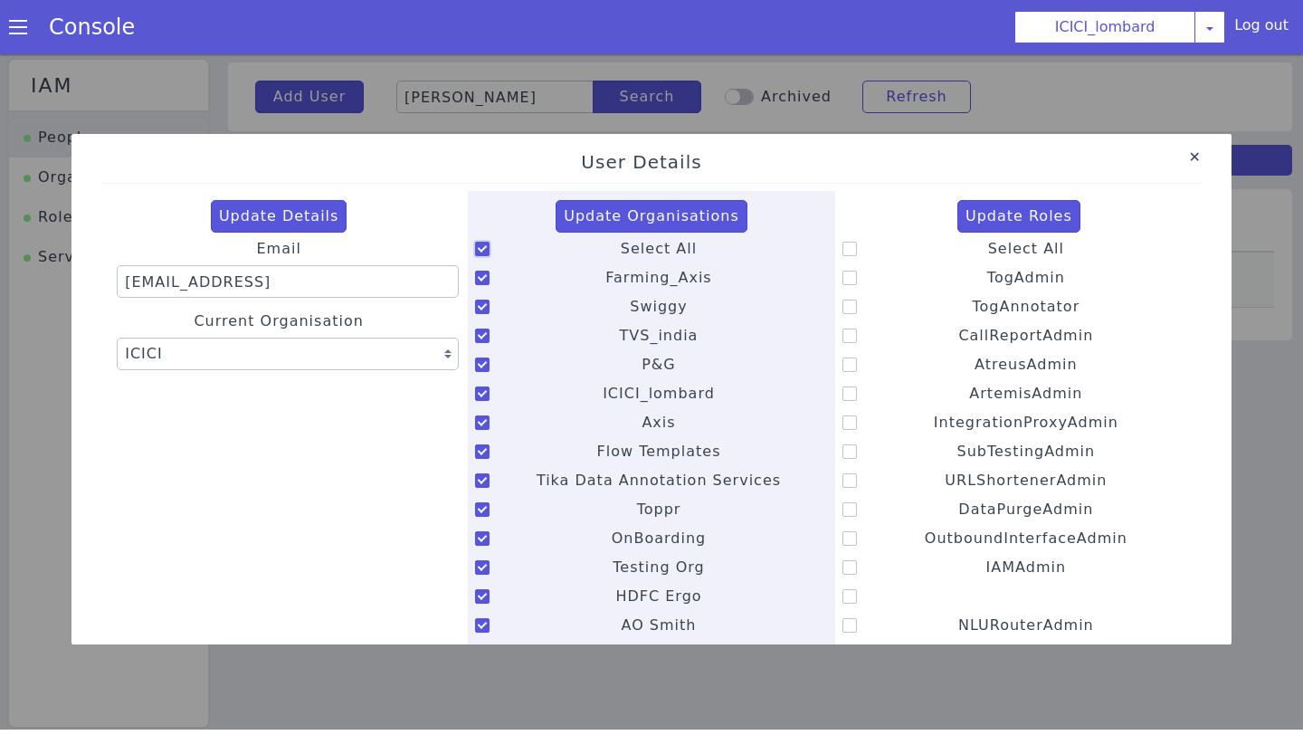
checkbox input "true"
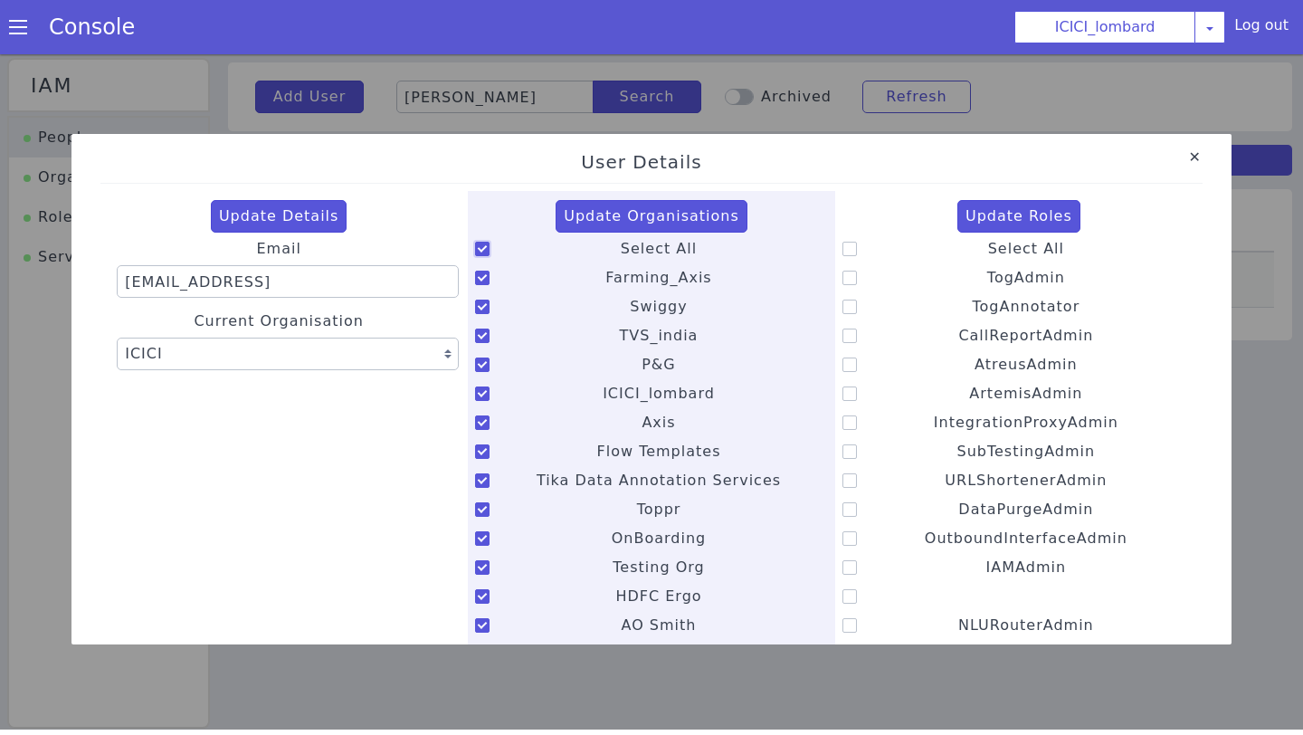
checkbox input "true"
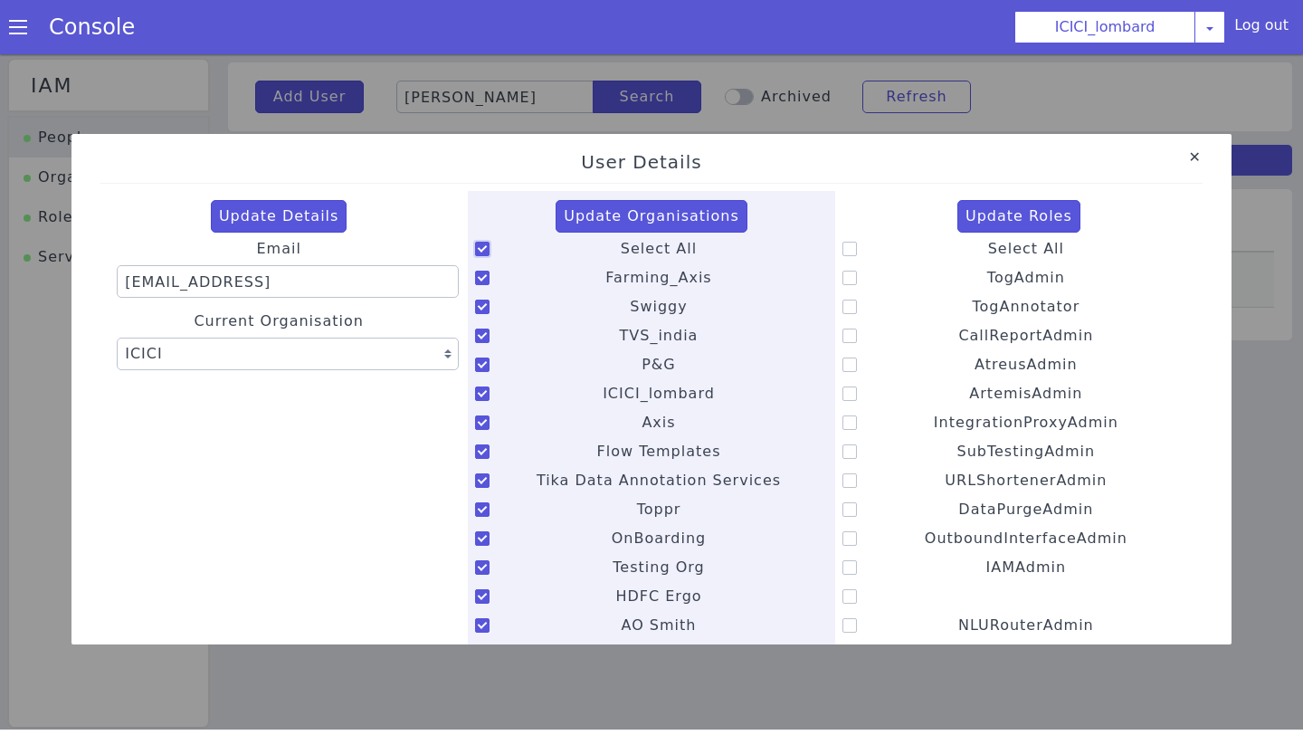
checkbox input "true"
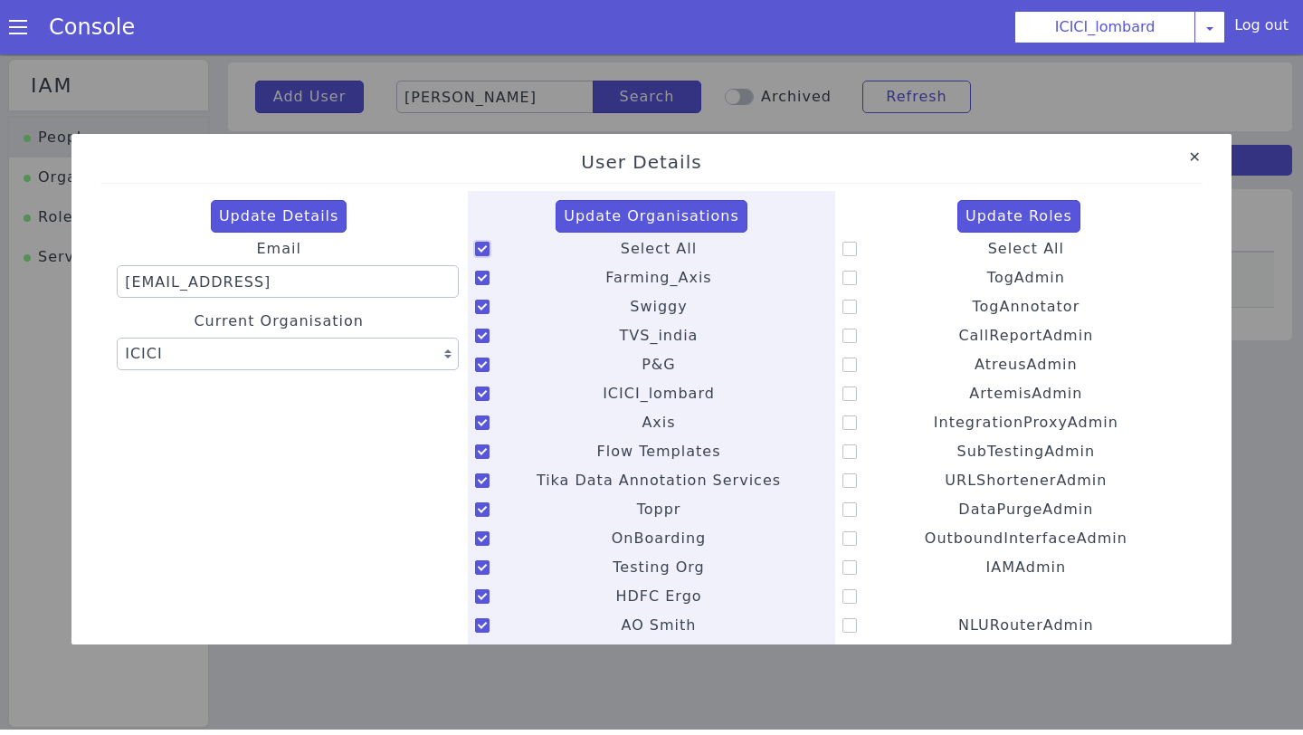
checkbox input "true"
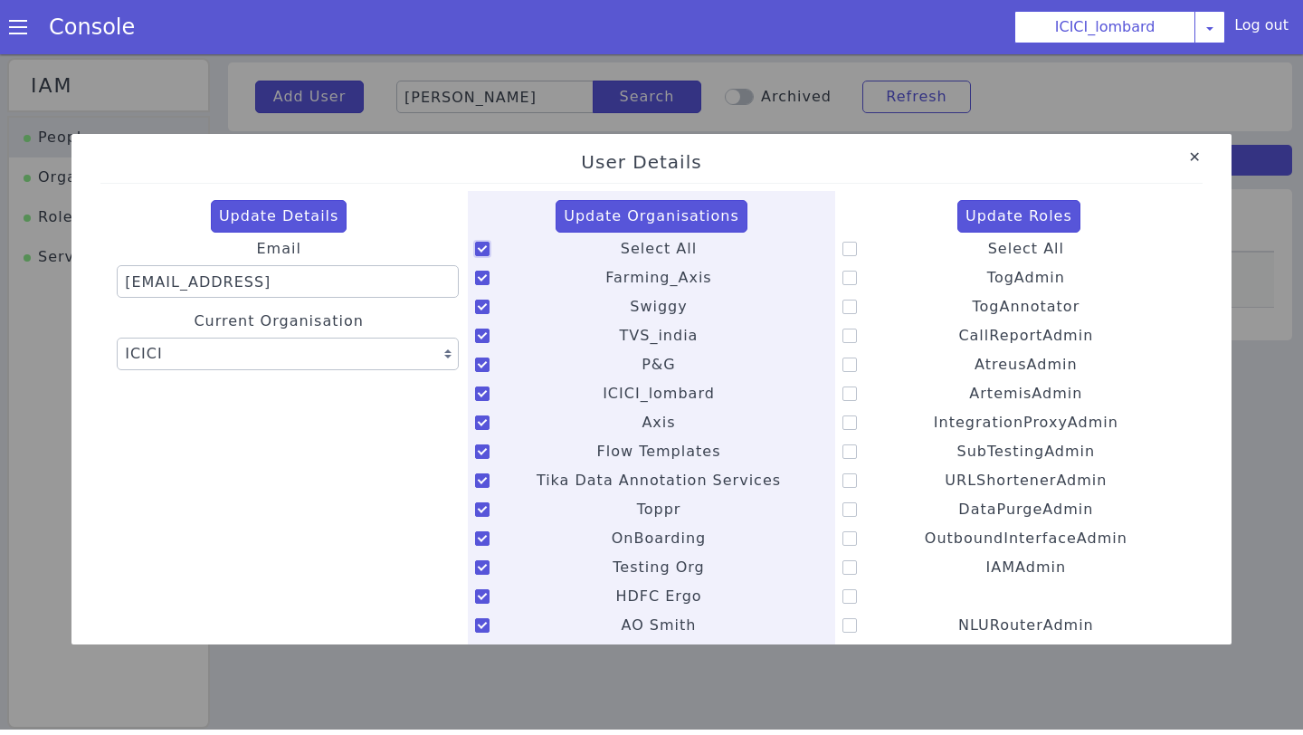
checkbox input "true"
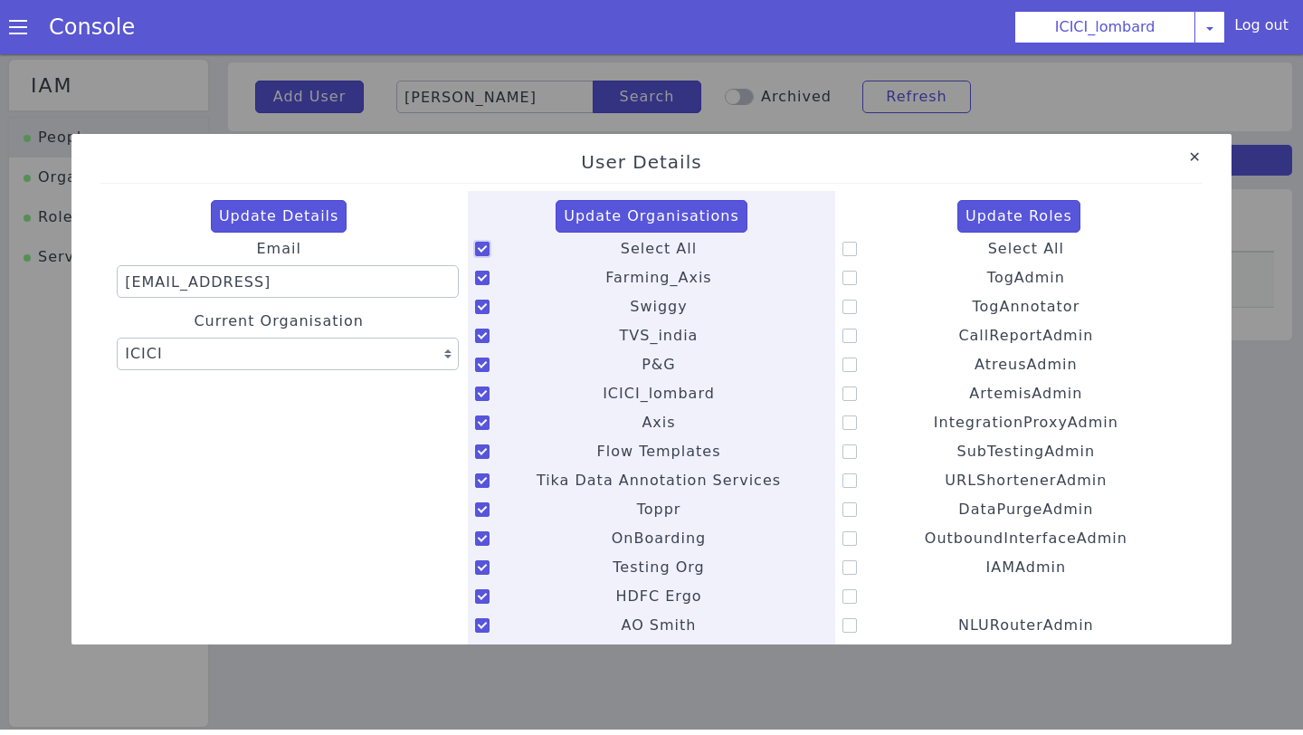
checkbox input "true"
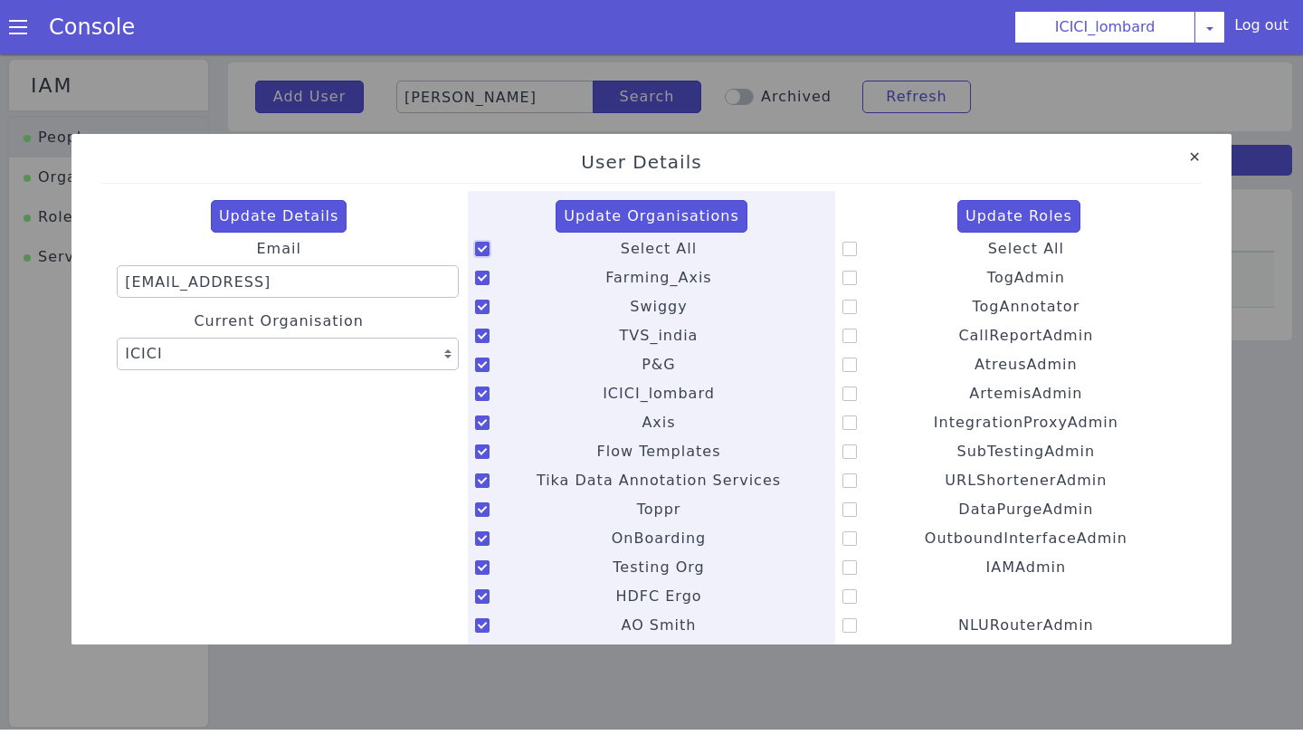
checkbox input "true"
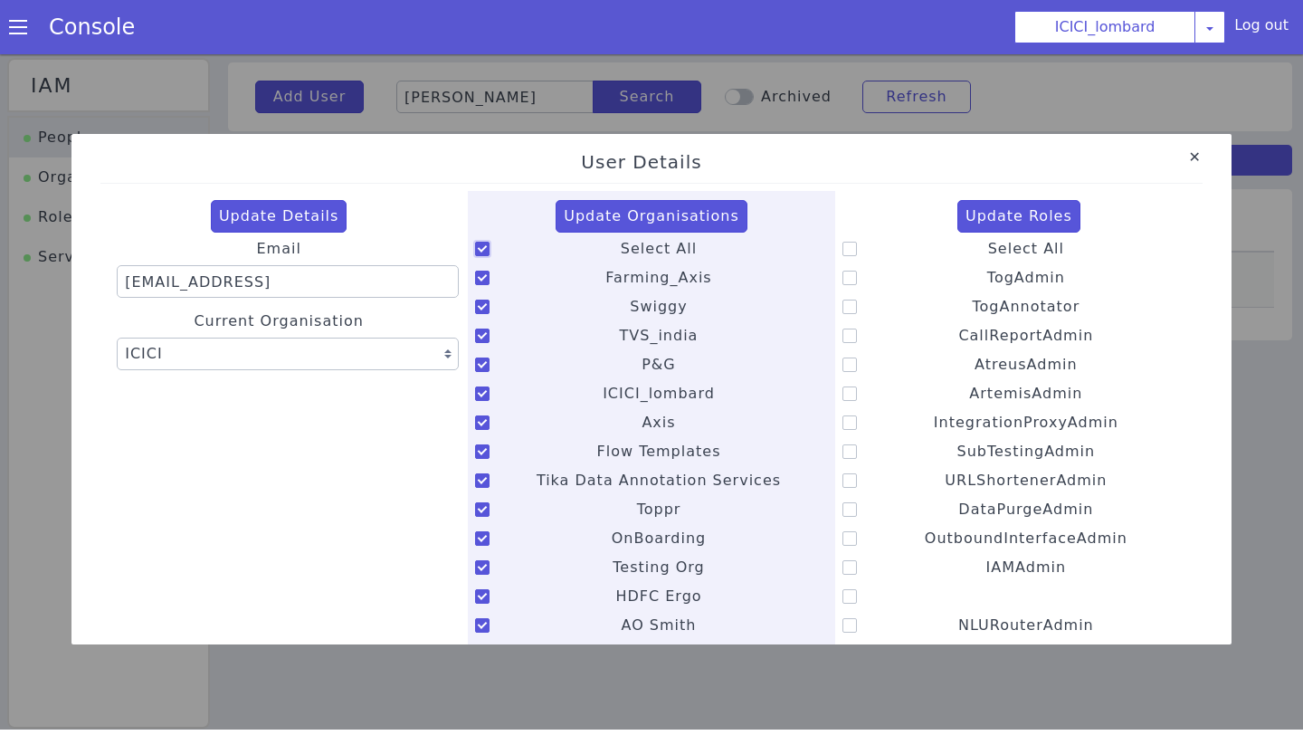
checkbox input "true"
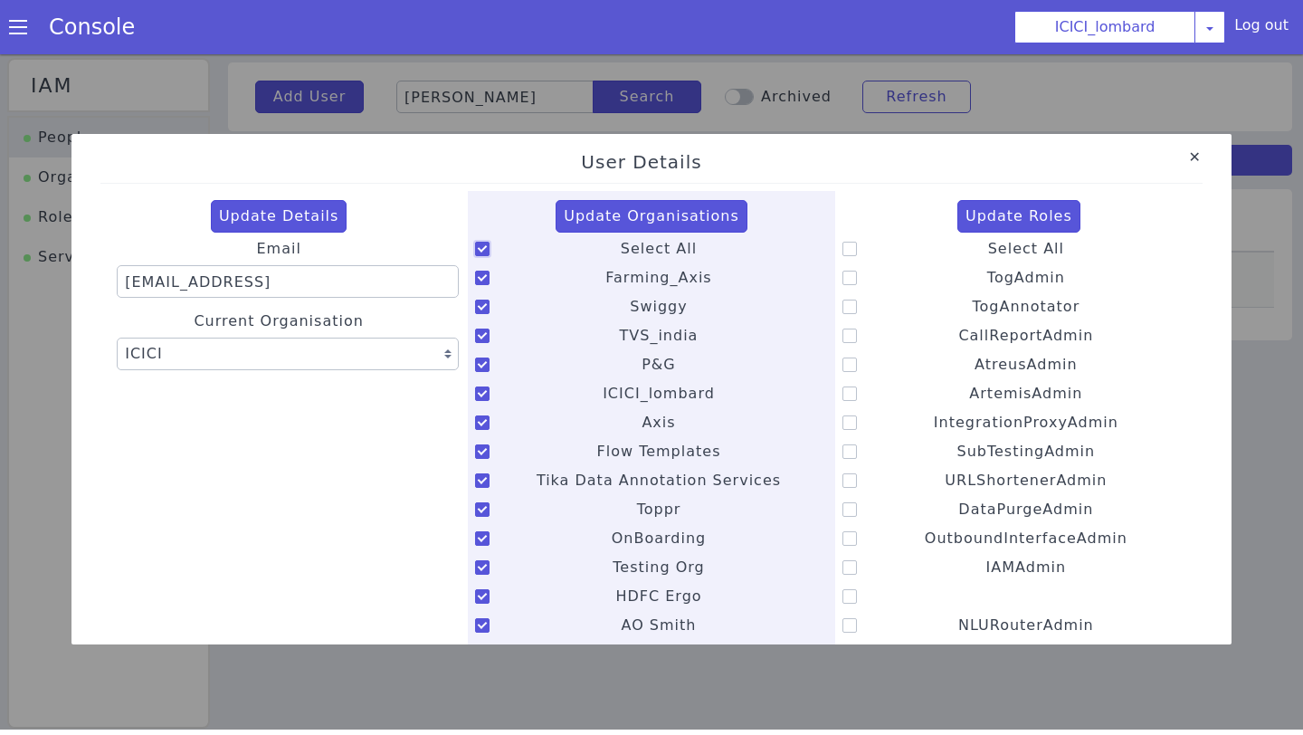
checkbox input "true"
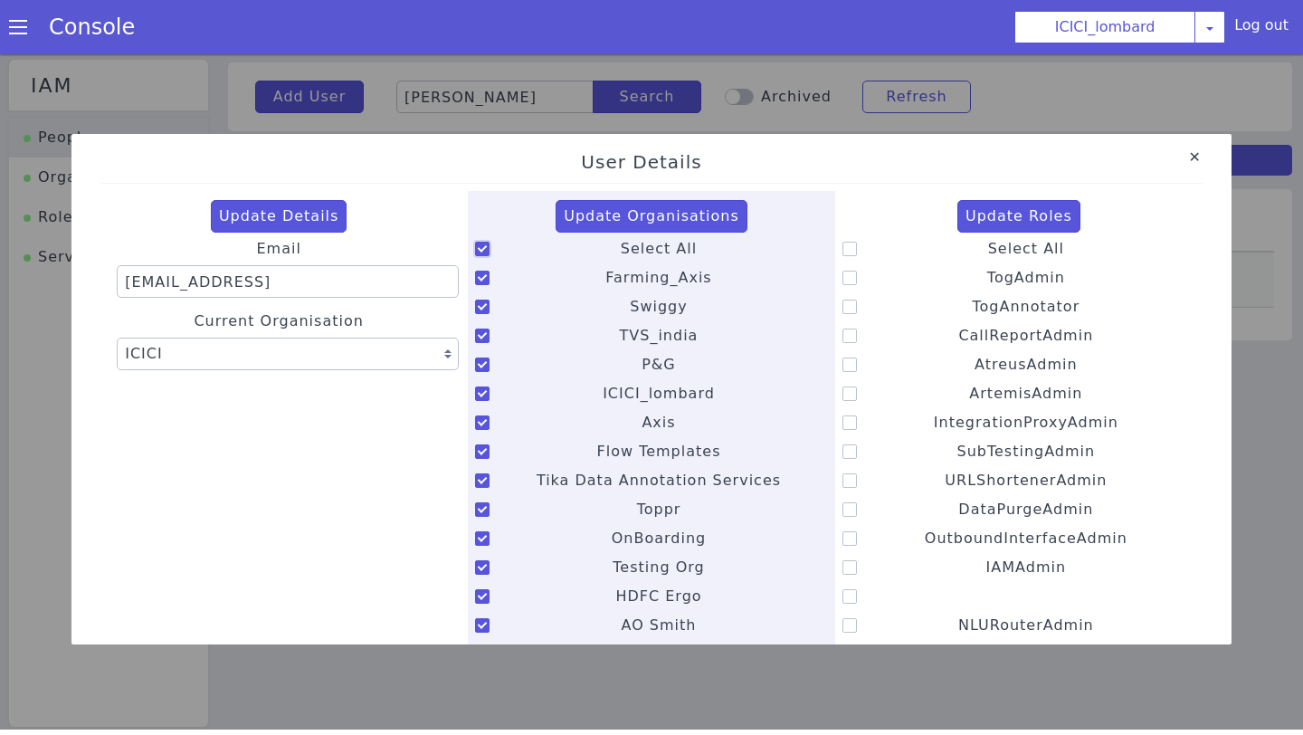
checkbox input "true"
click at [628, 220] on button "Update Organisations" at bounding box center [652, 216] width 192 height 33
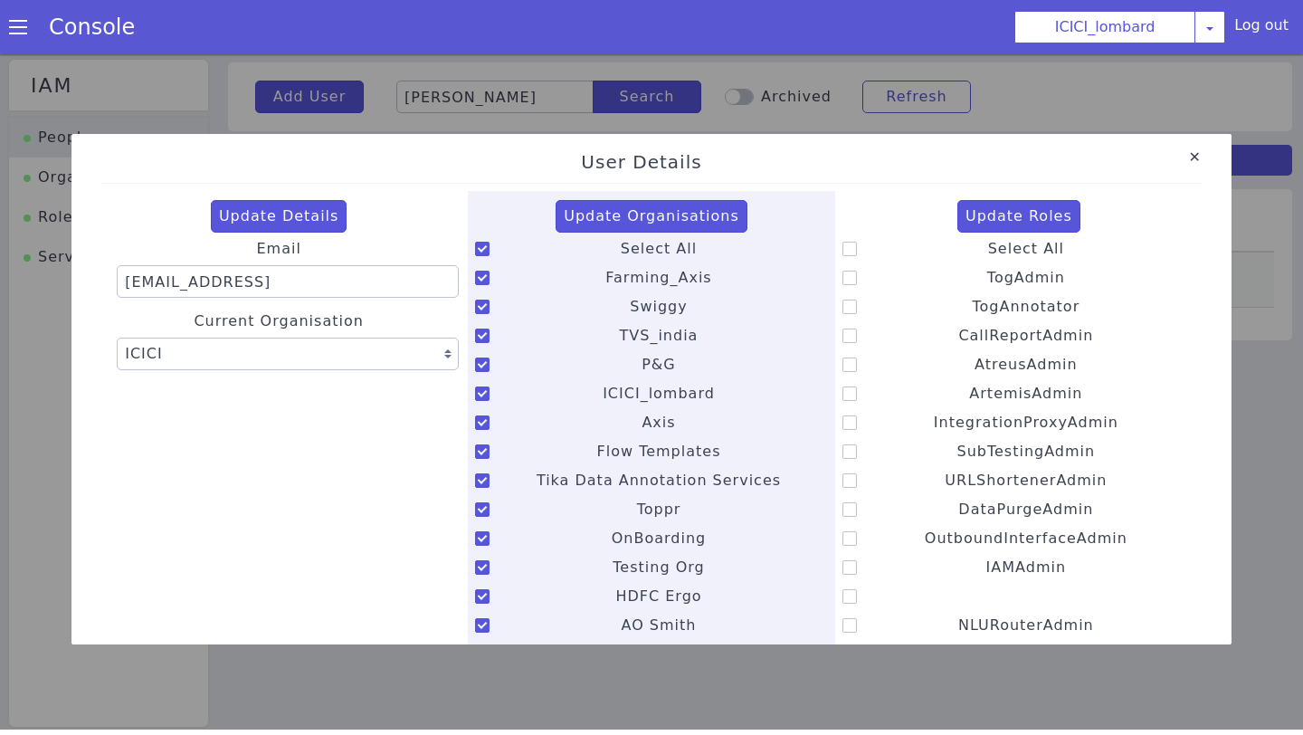
click at [851, 274] on icon at bounding box center [850, 278] width 14 height 14
click at [987, 267] on input "TogAdmin" at bounding box center [987, 266] width 1 height 1
checkbox input "true"
click at [854, 304] on icon at bounding box center [850, 307] width 14 height 14
click at [971, 296] on input "TogAnnotator" at bounding box center [971, 295] width 1 height 1
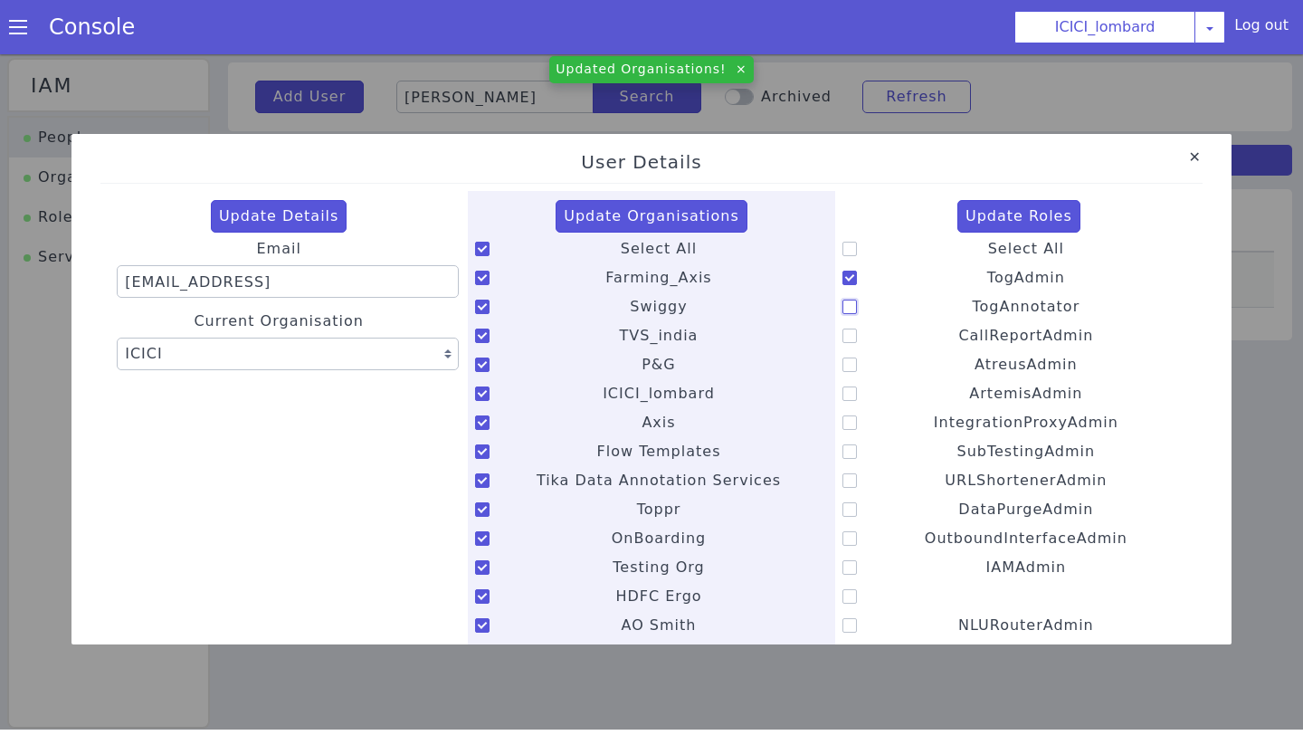
checkbox input "true"
click at [852, 332] on icon at bounding box center [850, 336] width 14 height 14
click at [958, 325] on input "CallReportAdmin" at bounding box center [958, 324] width 1 height 1
checkbox input "true"
click at [853, 377] on div "Select All TogAdmin TogAnnotator CallReportAdmin AtreusAdmin ArtemisAdmin Integ…" at bounding box center [1019, 509] width 353 height 547
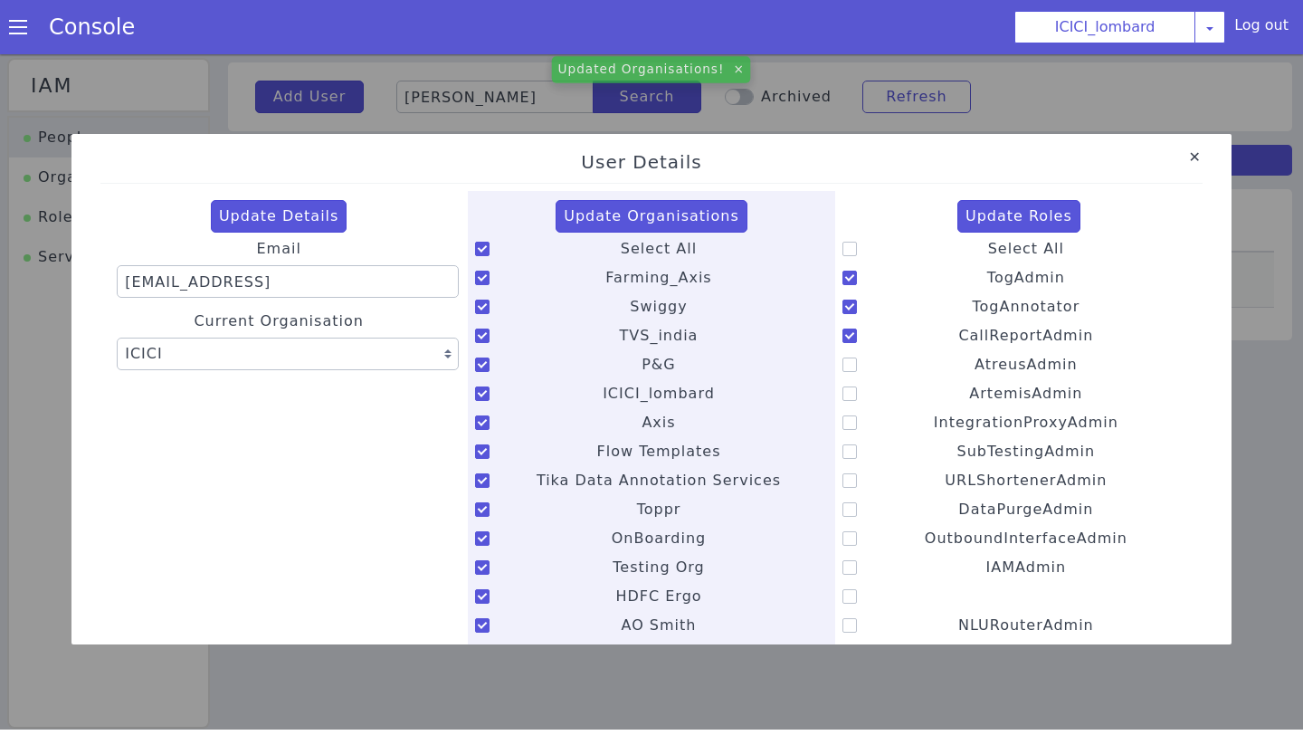
click at [853, 361] on icon at bounding box center [850, 365] width 14 height 14
click at [974, 354] on input "AtreusAdmin" at bounding box center [974, 353] width 1 height 1
checkbox input "true"
click at [853, 390] on icon at bounding box center [850, 394] width 14 height 14
click at [969, 383] on input "ArtemisAdmin" at bounding box center [969, 382] width 1 height 1
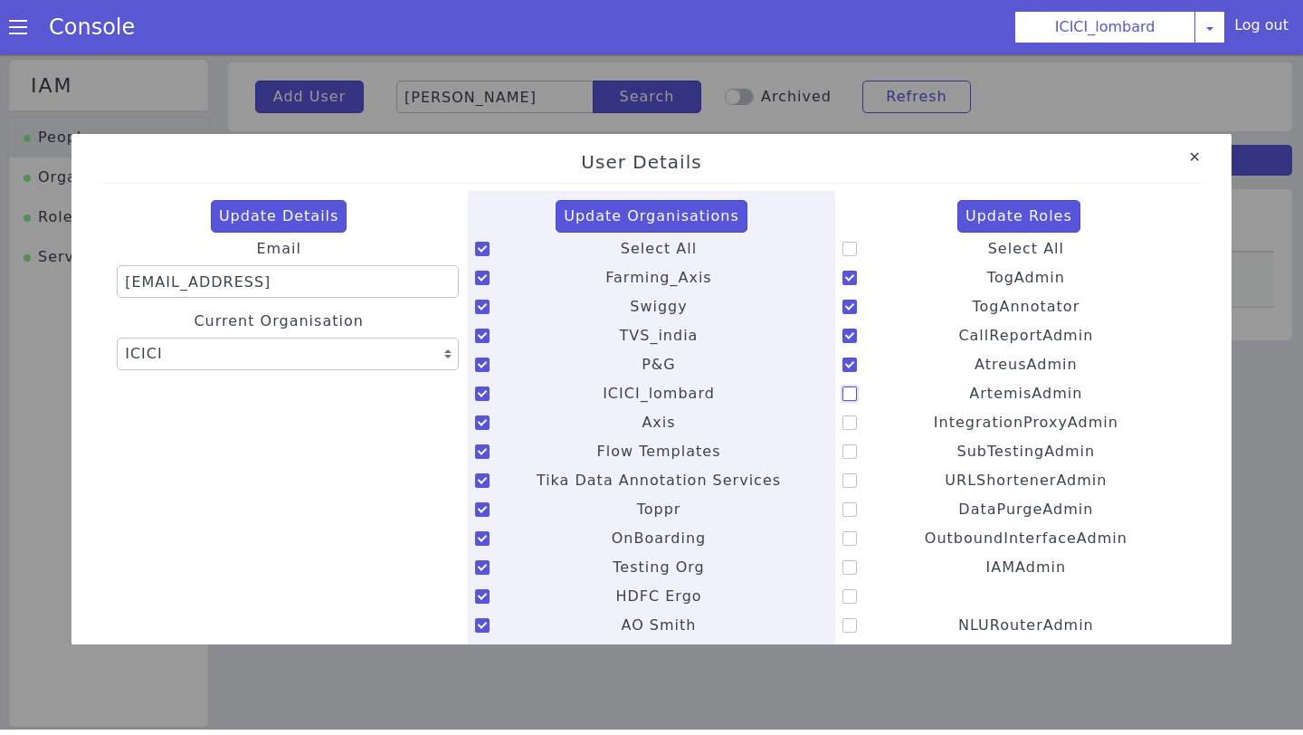
checkbox input "true"
click at [851, 453] on icon at bounding box center [850, 451] width 14 height 14
click at [957, 441] on input "SubTestingAdmin" at bounding box center [957, 440] width 1 height 1
checkbox input "true"
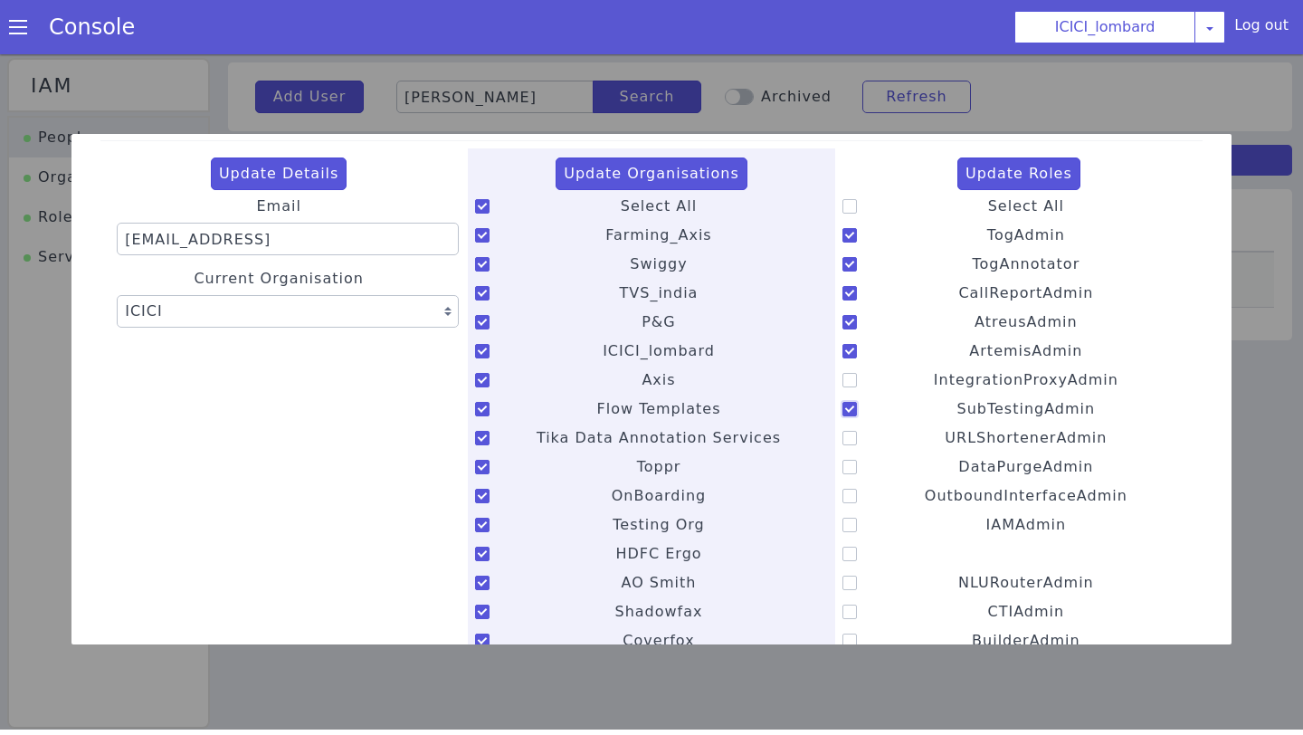
scroll to position [45, 0]
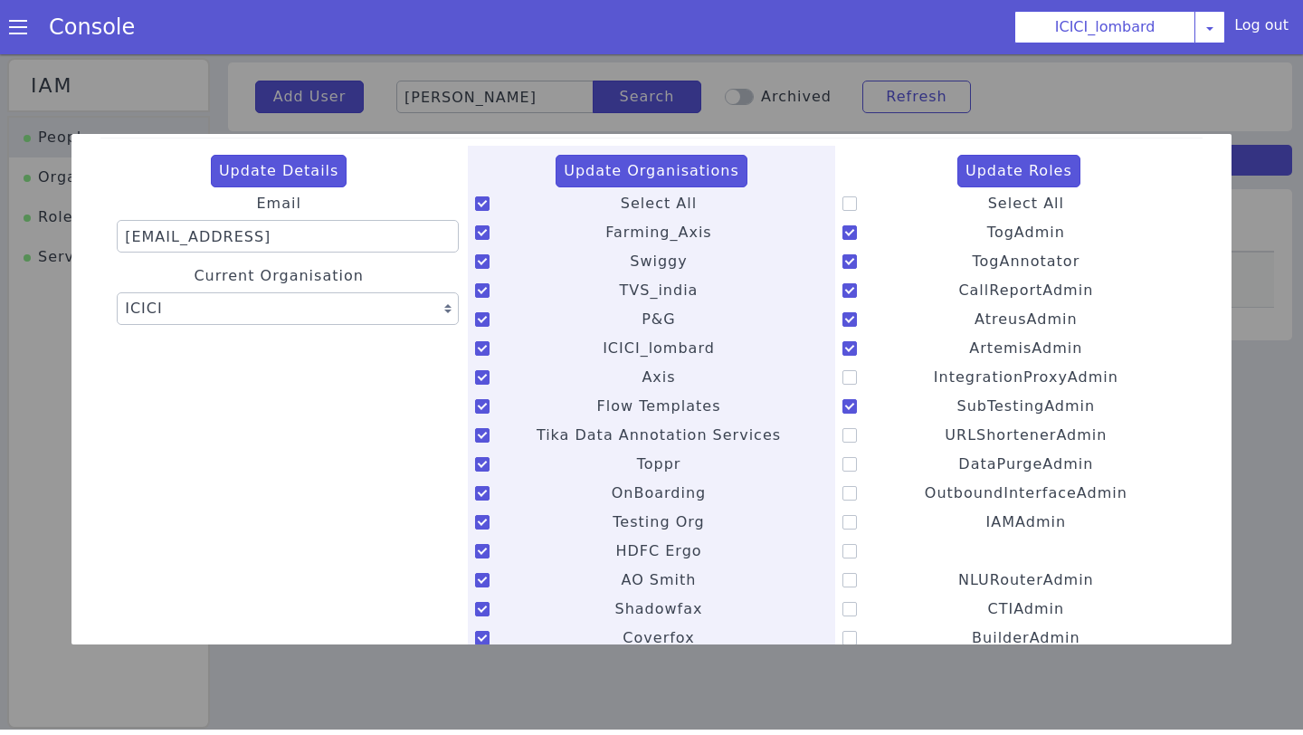
click at [848, 584] on icon at bounding box center [850, 580] width 14 height 14
click at [958, 569] on input "NLURouterAdmin" at bounding box center [958, 568] width 1 height 1
checkbox input "true"
click at [854, 520] on icon at bounding box center [850, 522] width 14 height 14
click at [986, 511] on input "IAMAdmin" at bounding box center [986, 511] width 1 height 1
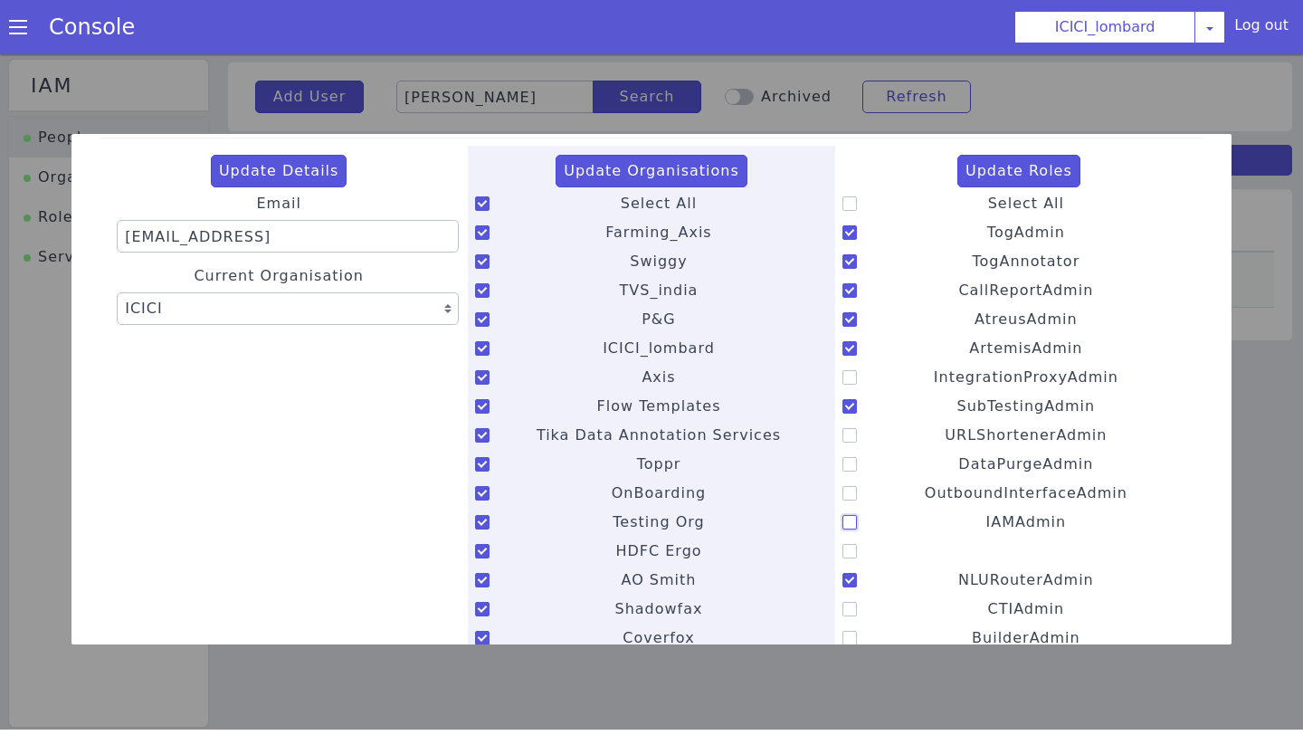
checkbox input "true"
click at [858, 434] on label "URLShortenerAdmin" at bounding box center [1019, 435] width 353 height 25
click at [944, 425] on input "URLShortenerAdmin" at bounding box center [944, 424] width 1 height 1
checkbox input "true"
click at [998, 176] on button "Update Roles" at bounding box center [1019, 171] width 123 height 33
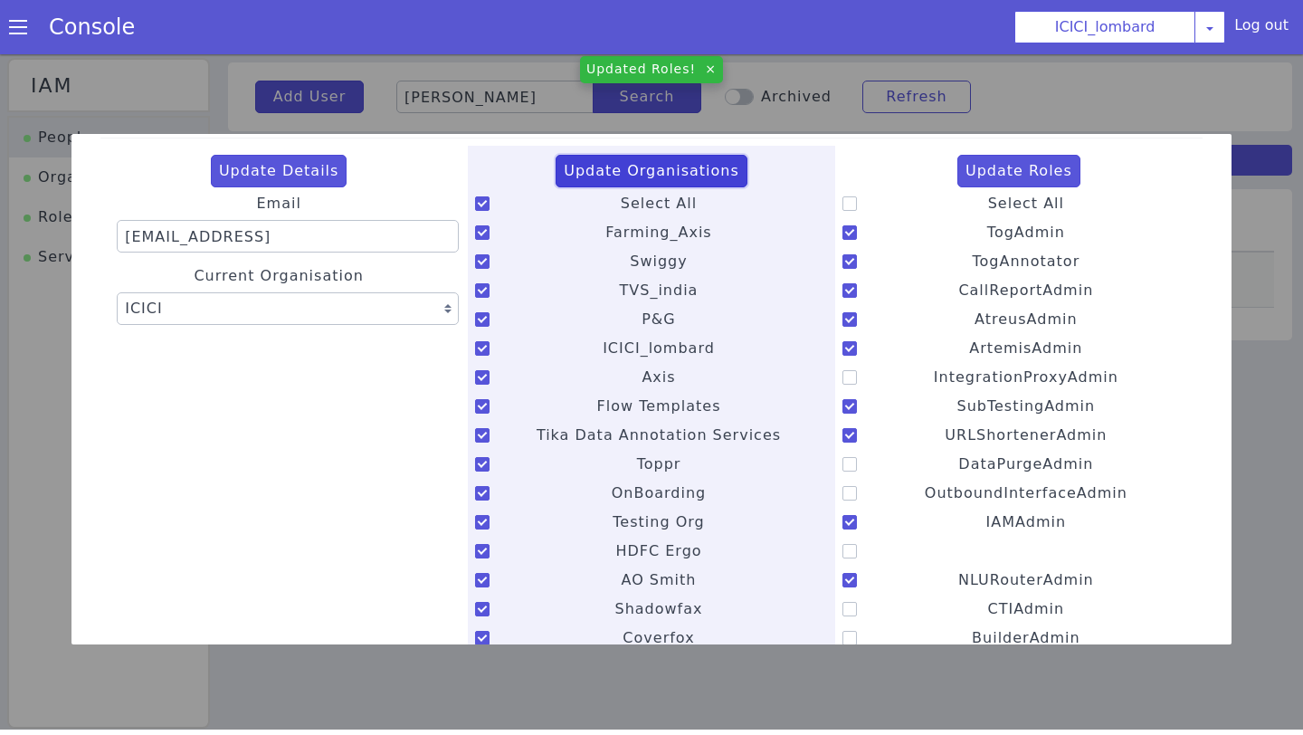
click at [663, 169] on button "Update Organisations" at bounding box center [652, 171] width 192 height 33
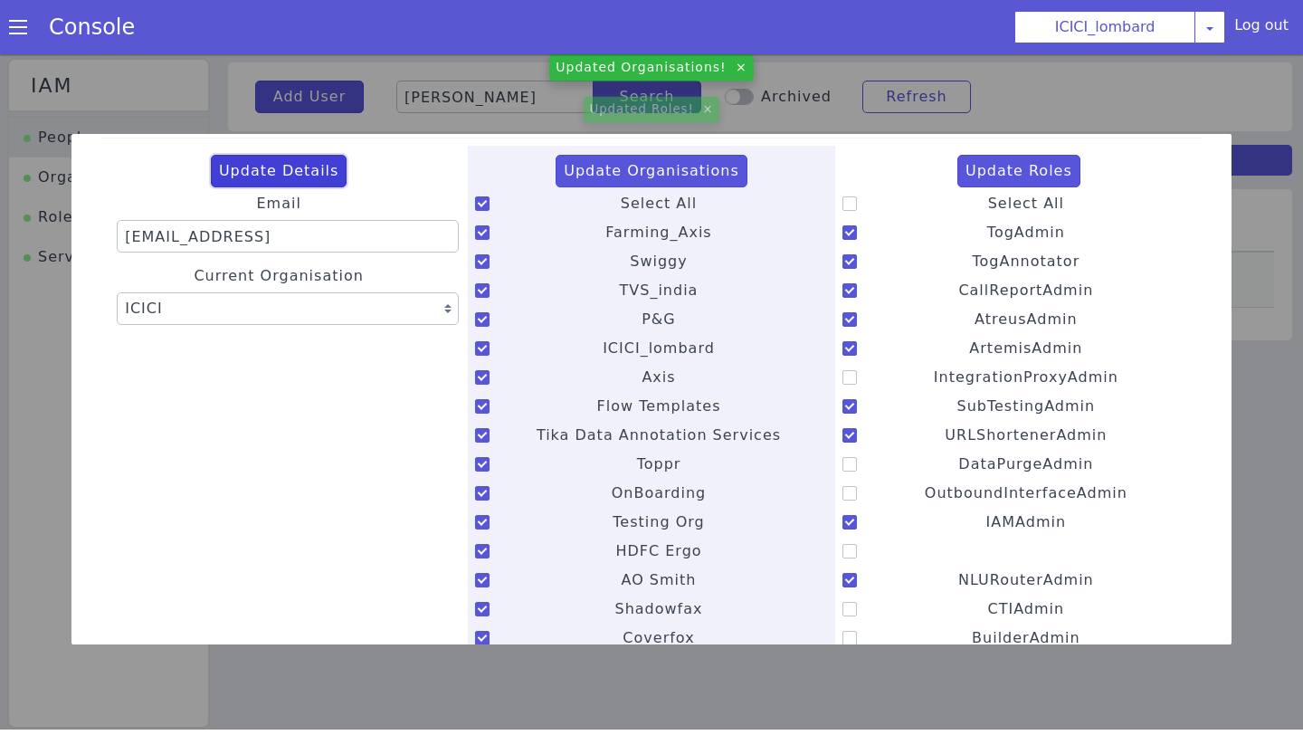
click at [231, 163] on button "Update Details" at bounding box center [279, 171] width 137 height 33
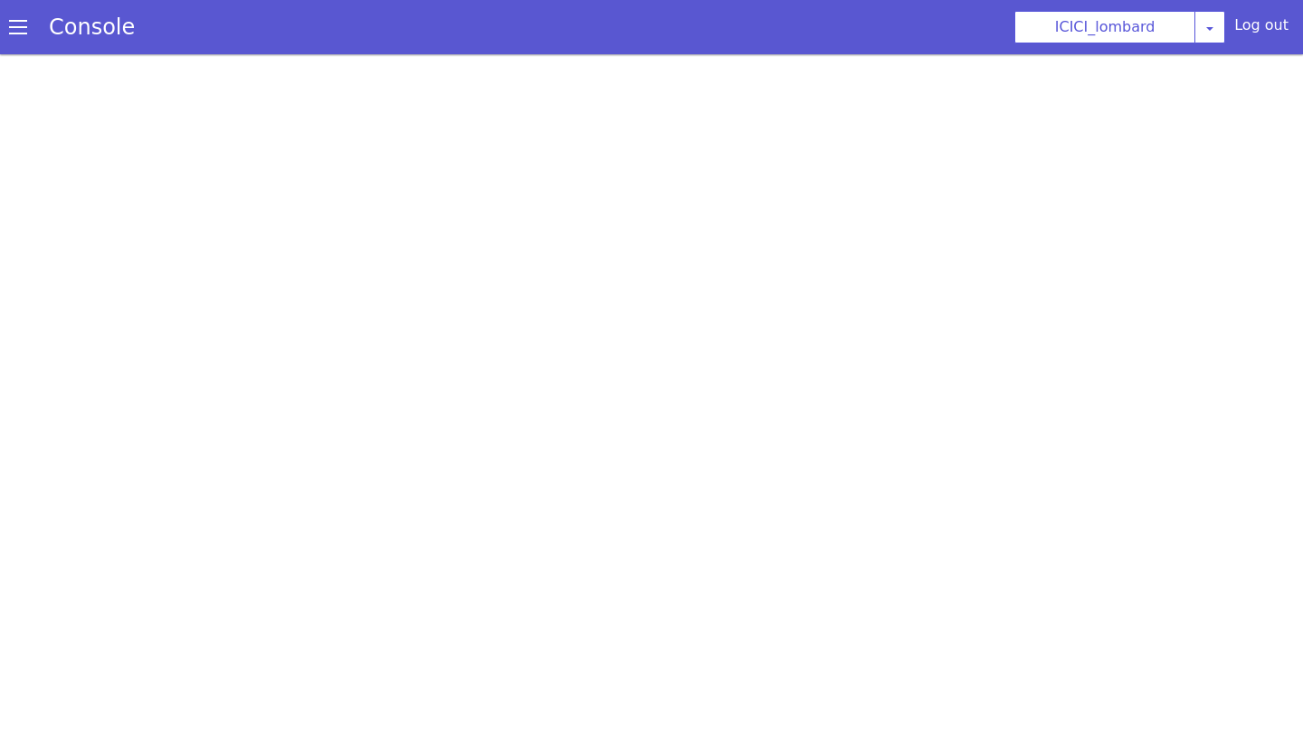
click at [24, 27] on span at bounding box center [18, 27] width 18 height 18
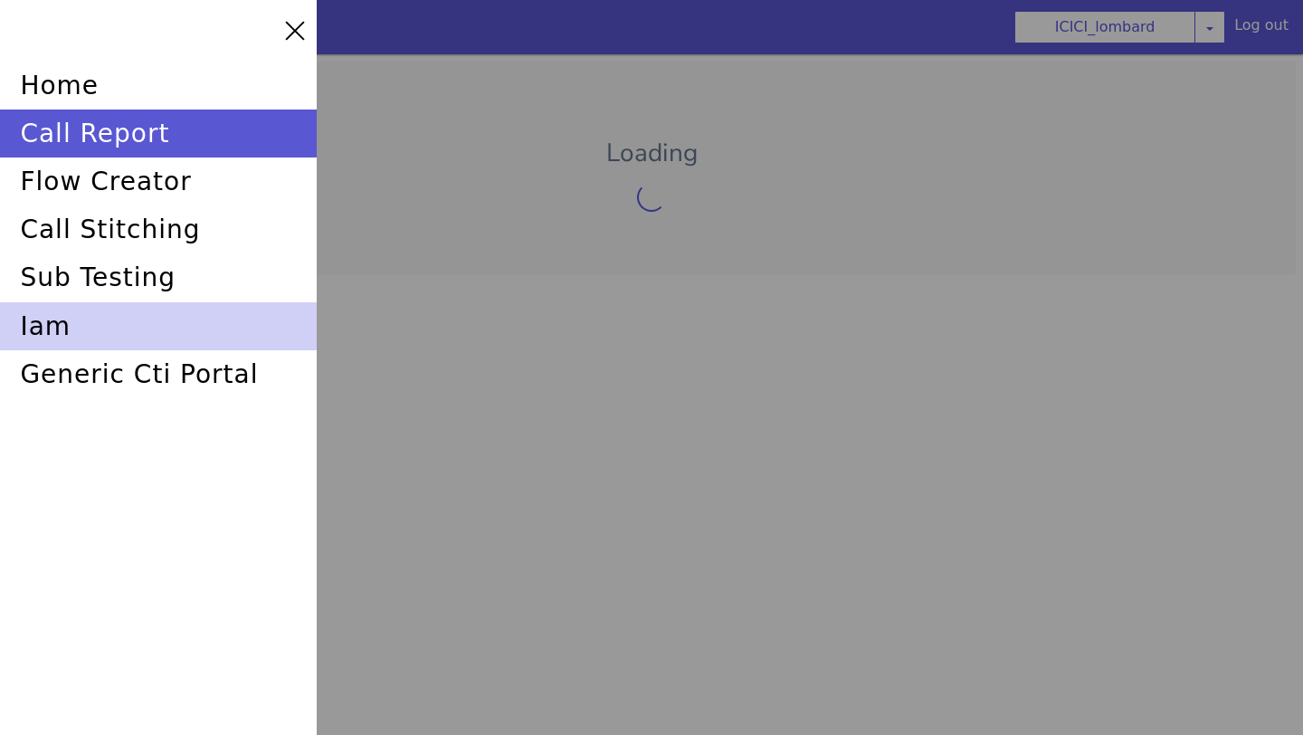
click at [48, 313] on div "iam" at bounding box center [158, 326] width 317 height 48
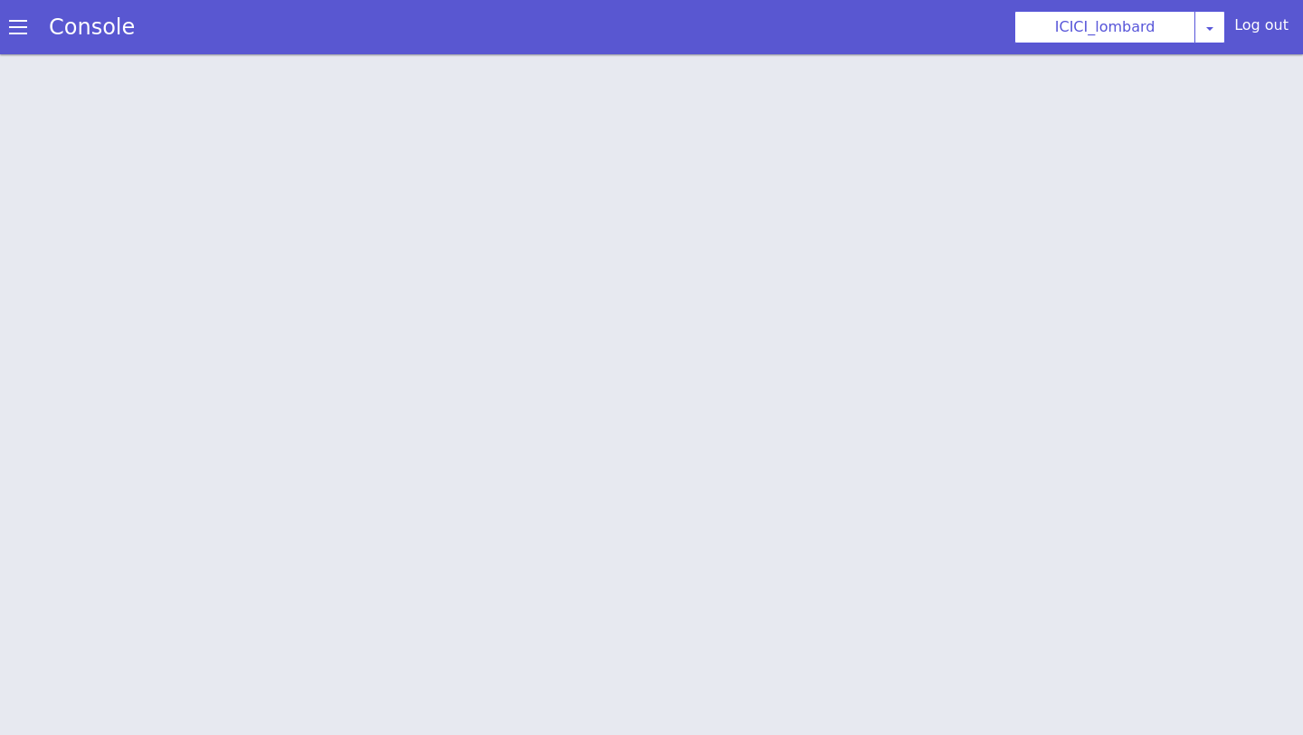
scroll to position [5, 0]
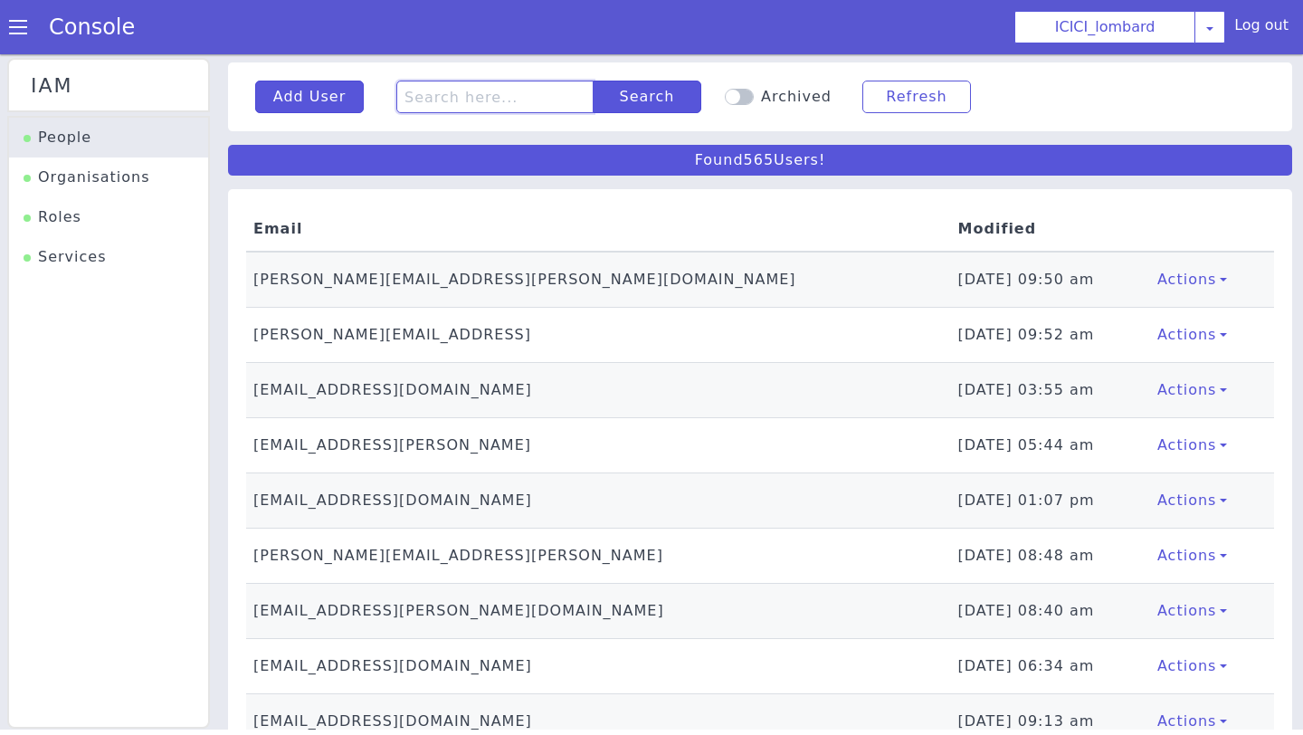
click at [499, 105] on input "text" at bounding box center [494, 97] width 197 height 33
type input "[PERSON_NAME]"
click at [630, 91] on button "Search" at bounding box center [647, 97] width 109 height 33
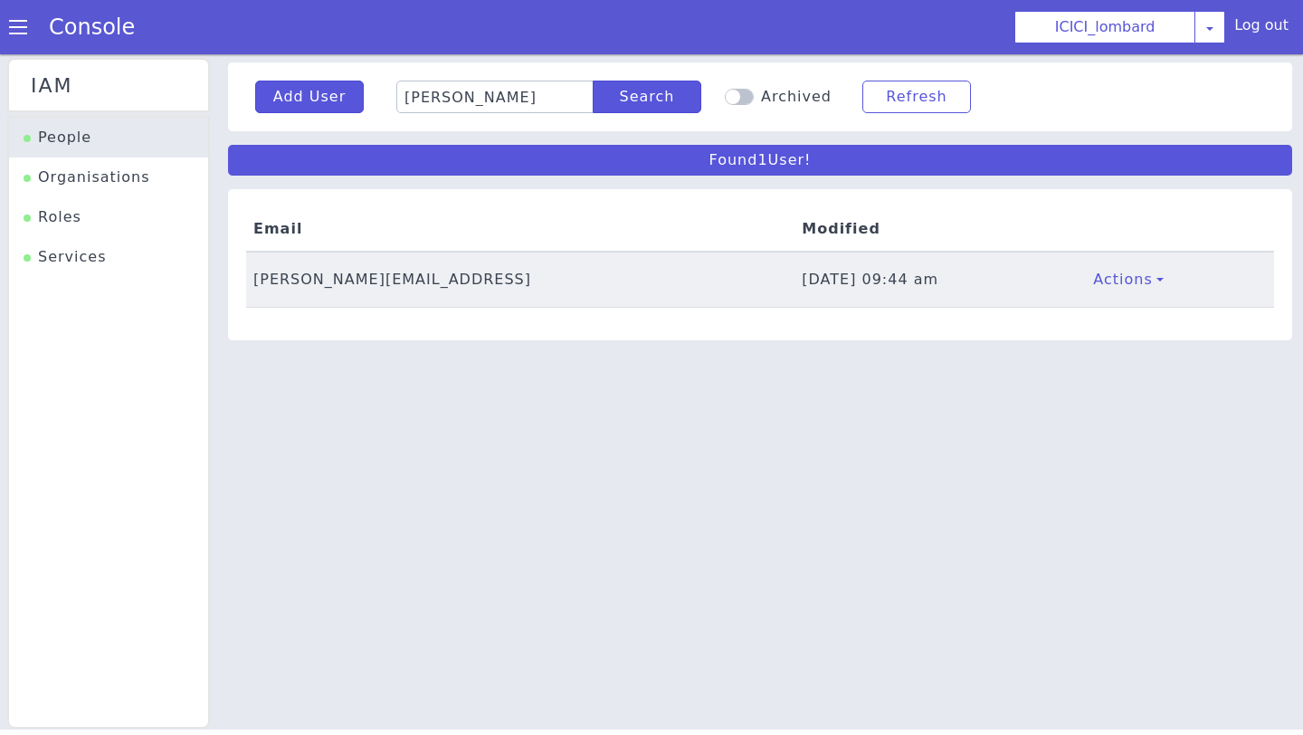
click at [292, 284] on td "[PERSON_NAME][EMAIL_ADDRESS]" at bounding box center [520, 280] width 549 height 56
select select "72"
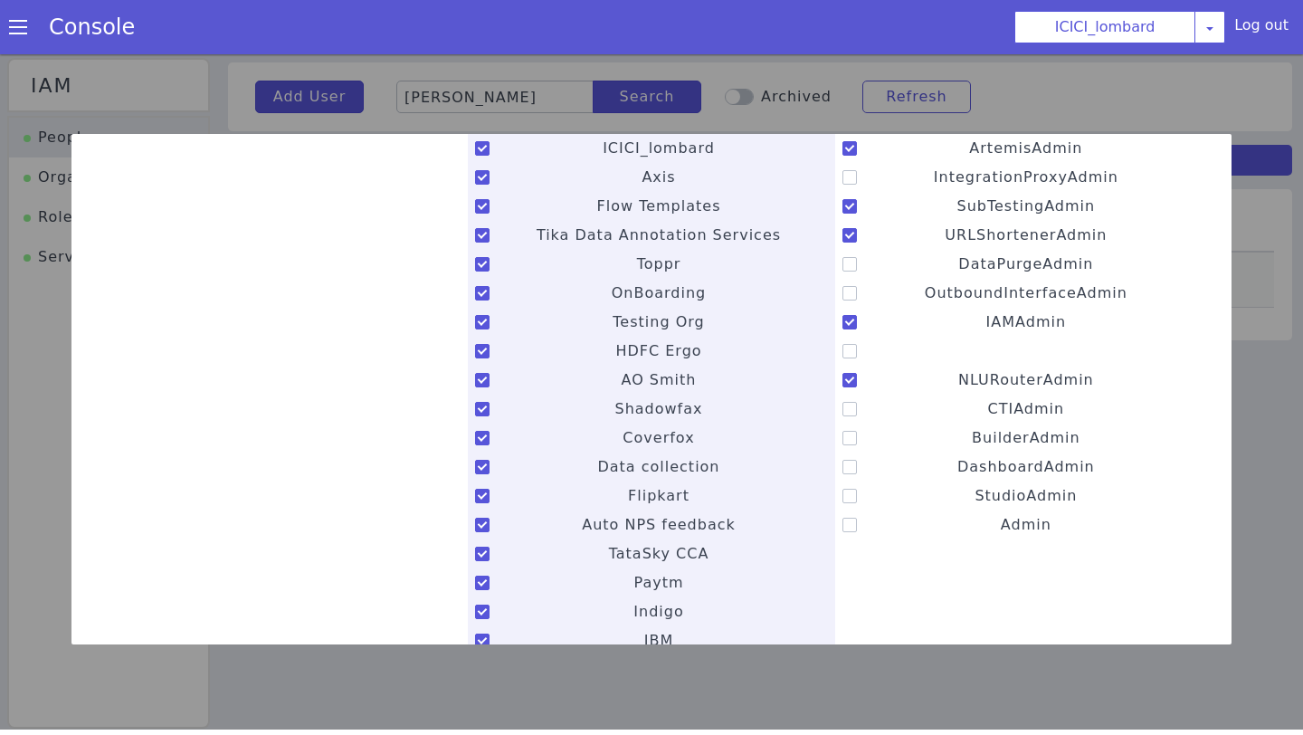
scroll to position [246, 0]
